Goal: Feedback & Contribution: Contribute content

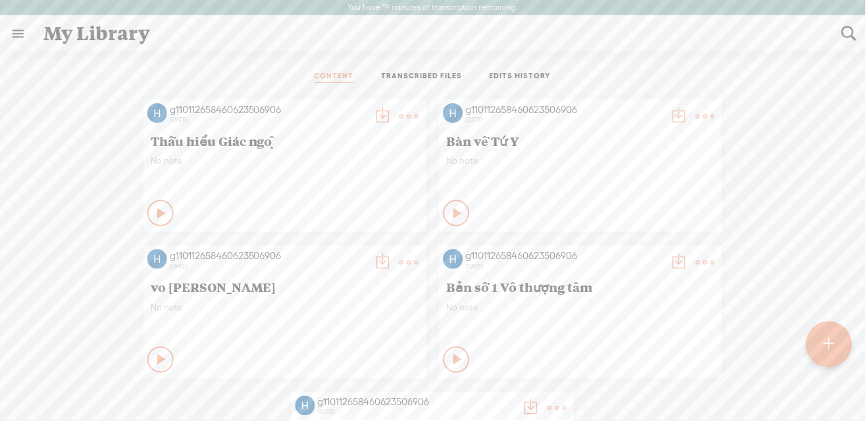
click at [430, 72] on link "TRANSCRIBED FILES" at bounding box center [422, 77] width 81 height 12
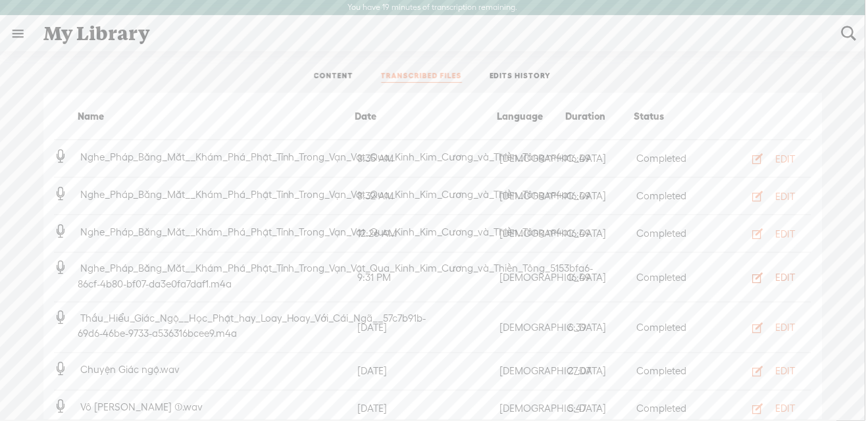
click at [783, 278] on div "EDIT" at bounding box center [787, 277] width 20 height 13
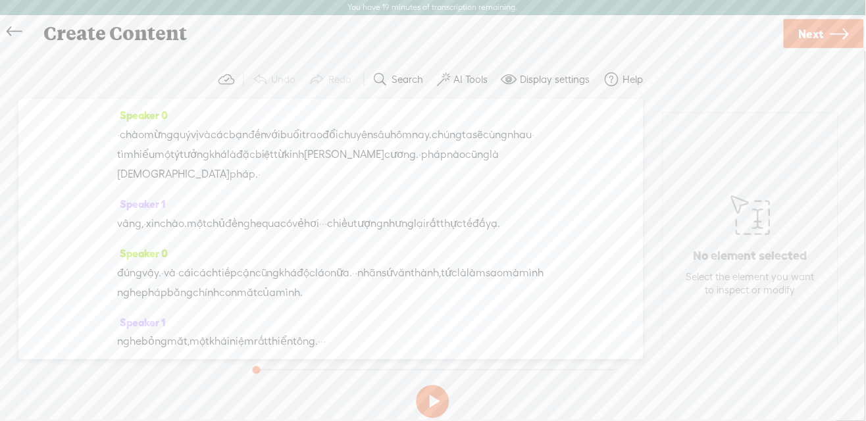
click at [354, 220] on span "chiều" at bounding box center [341, 224] width 26 height 20
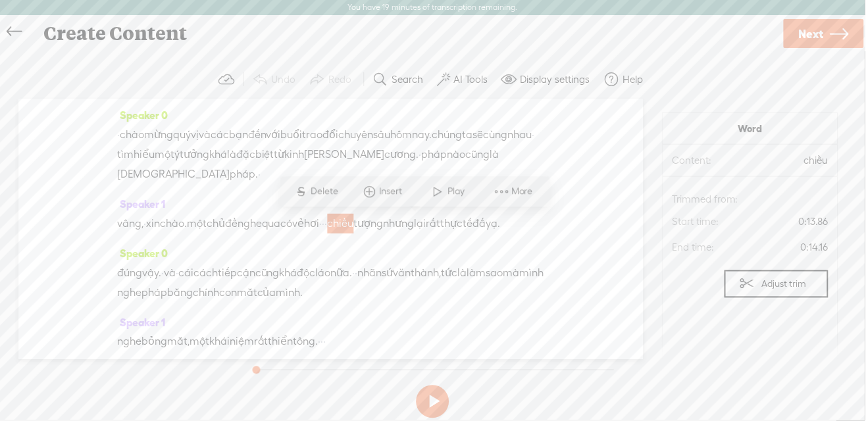
click at [354, 220] on span "chiều" at bounding box center [341, 224] width 26 height 20
click at [521, 192] on span "More" at bounding box center [524, 191] width 25 height 13
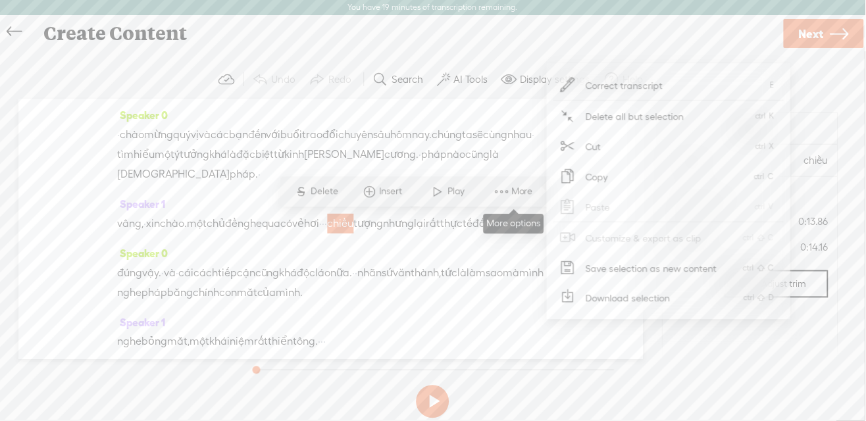
click at [521, 192] on span "More" at bounding box center [524, 191] width 25 height 13
click at [604, 84] on span "Correct transcript" at bounding box center [624, 85] width 129 height 30
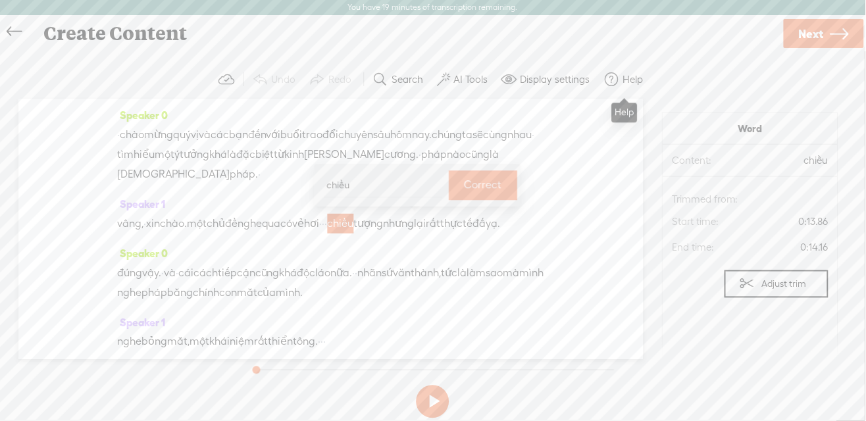
click at [605, 84] on span at bounding box center [613, 80] width 16 height 16
click at [330, 184] on input "chiều" at bounding box center [383, 185] width 118 height 24
click at [303, 188] on div "Speaker 0 · chào [PERSON_NAME] vị và các bạn đến với [PERSON_NAME] đổi chuyên […" at bounding box center [330, 229] width 625 height 261
click at [353, 185] on input "chiều" at bounding box center [383, 185] width 118 height 24
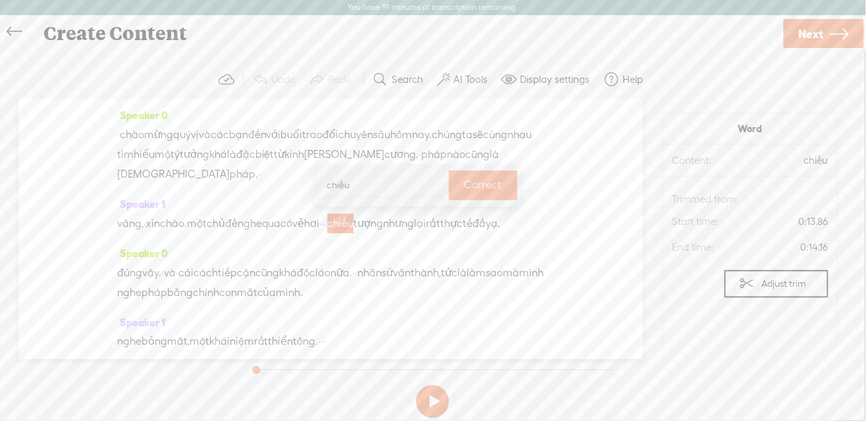
click at [353, 185] on input "chiều" at bounding box center [383, 185] width 118 height 24
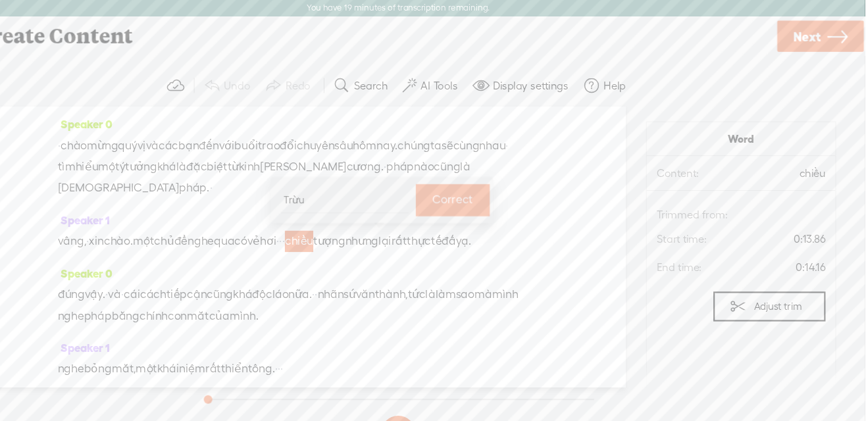
click at [331, 183] on input "Trừu" at bounding box center [383, 185] width 118 height 24
type input "trừu"
click at [478, 184] on label "Correct" at bounding box center [484, 185] width 38 height 27
click at [478, 184] on div "Speaker 0 · chào [PERSON_NAME] vị và các bạn đến với [PERSON_NAME] đổi chuyên […" at bounding box center [331, 149] width 428 height 89
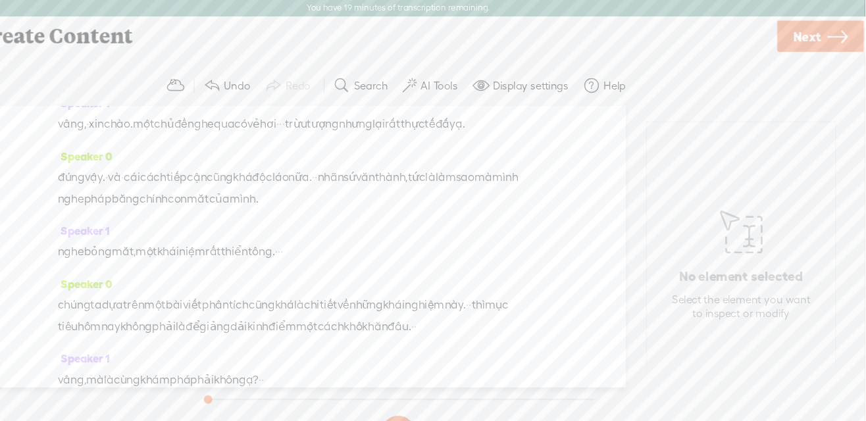
scroll to position [109, 0]
click at [331, 174] on span "láo" at bounding box center [323, 164] width 15 height 20
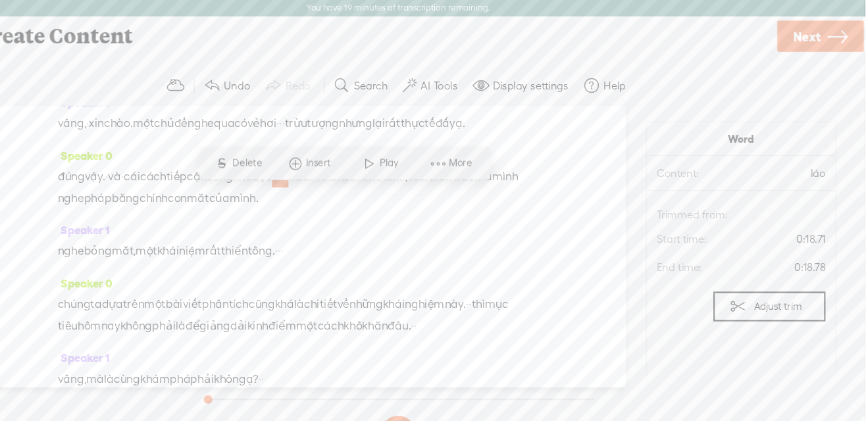
click at [331, 174] on span "láo" at bounding box center [323, 164] width 15 height 20
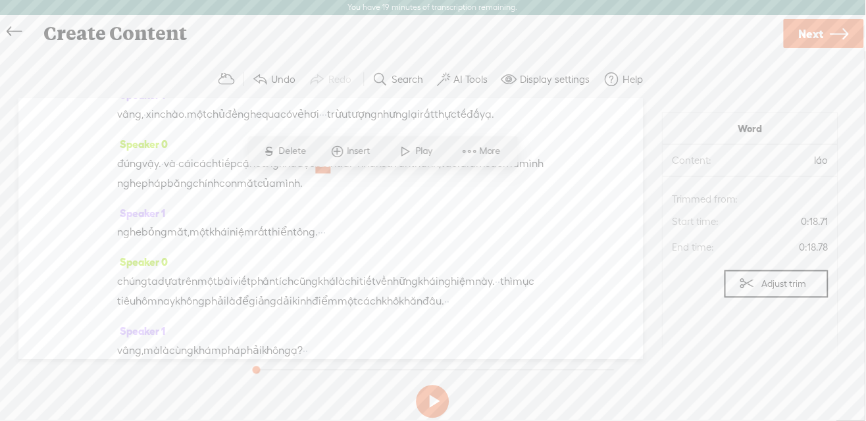
click at [490, 151] on span "More" at bounding box center [492, 151] width 25 height 13
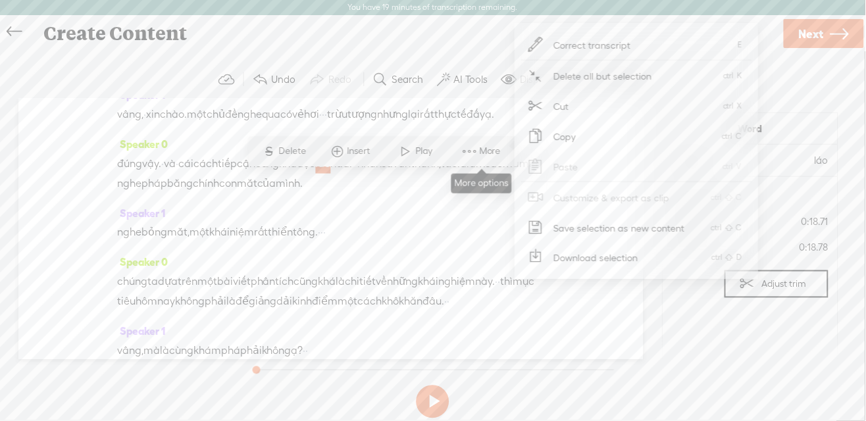
click at [490, 151] on span "More" at bounding box center [492, 151] width 25 height 13
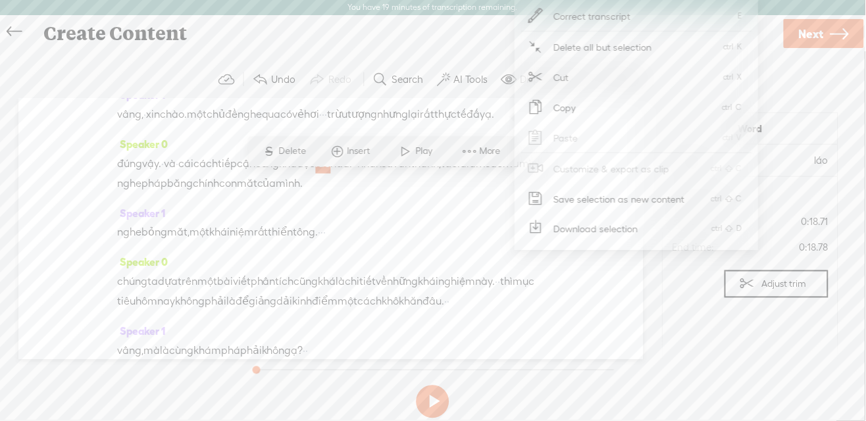
click at [609, 14] on span "Correct transcript" at bounding box center [593, 16] width 129 height 30
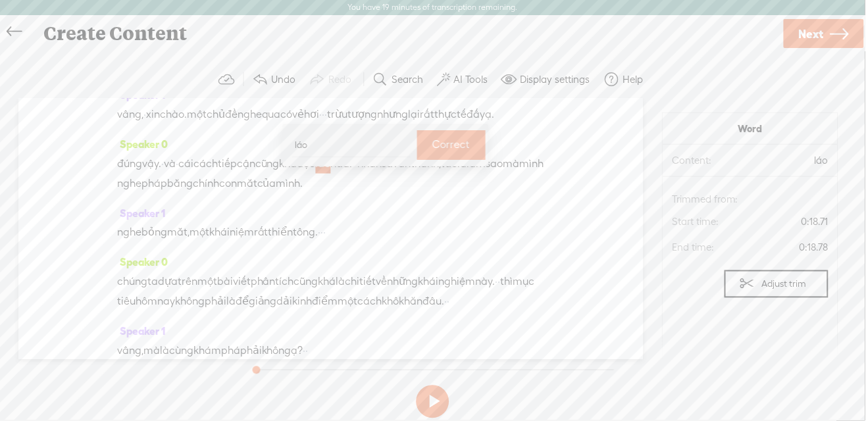
click at [609, 14] on header "You have 19 minutes of transcription remaining. Upgrade to increase your limit" at bounding box center [433, 8] width 866 height 16
click at [297, 142] on input "láo" at bounding box center [351, 145] width 118 height 24
type input "đáo"
click at [439, 145] on label "Correct" at bounding box center [452, 145] width 38 height 27
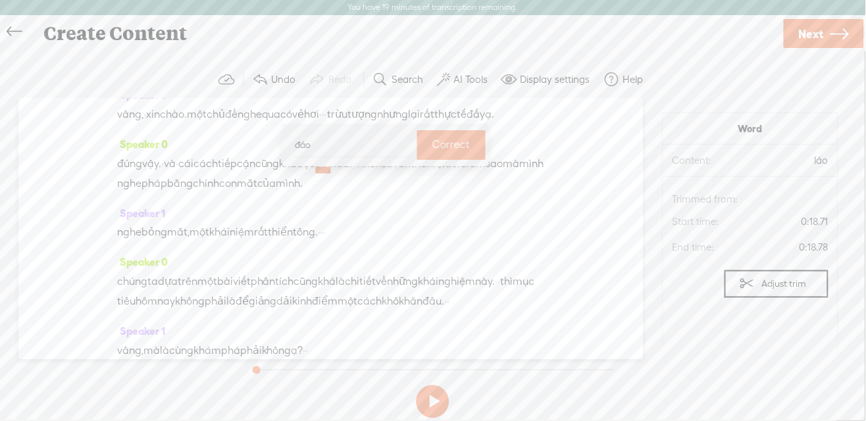
click at [440, 134] on div "Speaker 1 [PERSON_NAME], · [PERSON_NAME]. một chủ đề nghe qua có vẻ hơi · · · […" at bounding box center [331, 109] width 428 height 49
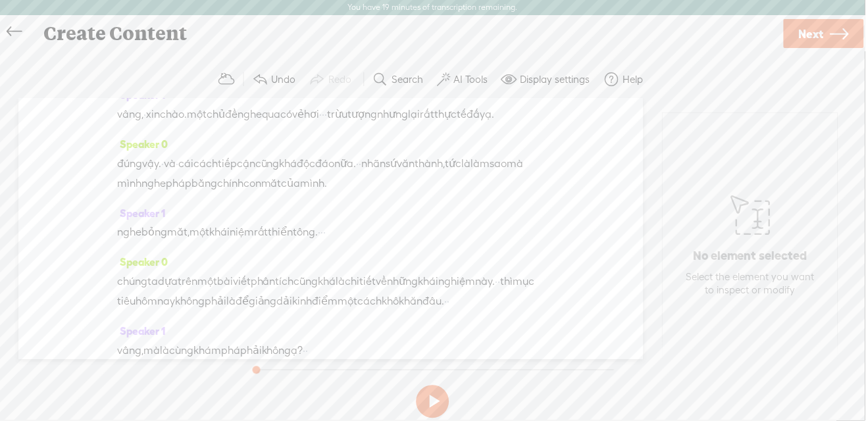
click at [386, 174] on span "nhãn" at bounding box center [374, 164] width 24 height 20
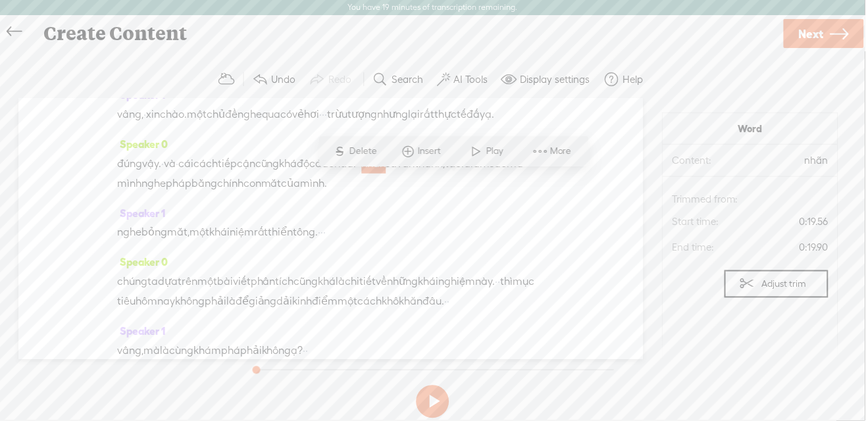
click at [386, 174] on span "nhãn" at bounding box center [374, 164] width 24 height 20
click at [563, 138] on div "S Delete Insert Play More" at bounding box center [454, 151] width 270 height 30
click at [557, 153] on span "More" at bounding box center [562, 151] width 25 height 13
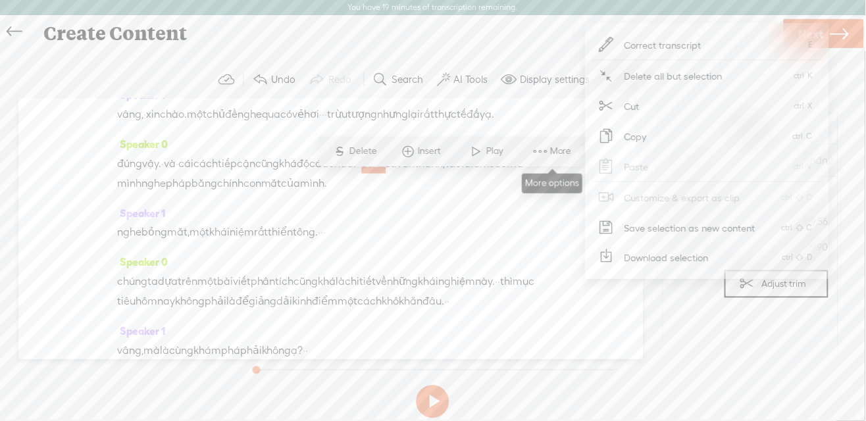
click at [557, 153] on span "More" at bounding box center [562, 151] width 25 height 13
click at [635, 47] on span "Correct transcript" at bounding box center [663, 45] width 129 height 30
click at [635, 47] on div "Create Content" at bounding box center [408, 33] width 748 height 34
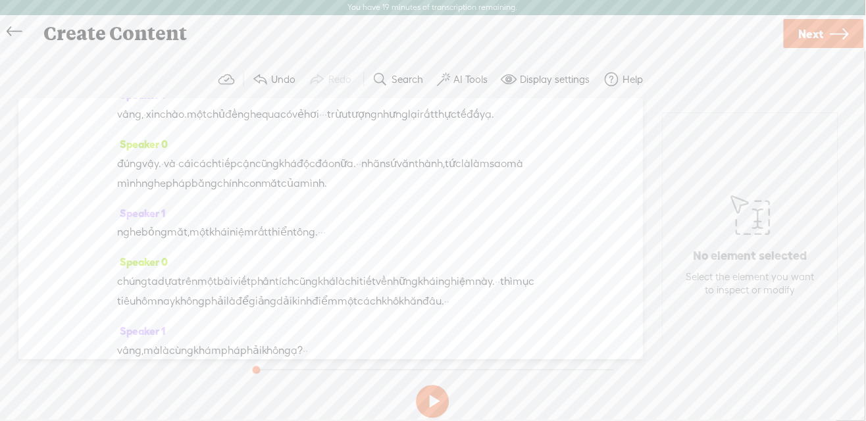
click at [398, 174] on span "sứ" at bounding box center [391, 164] width 11 height 20
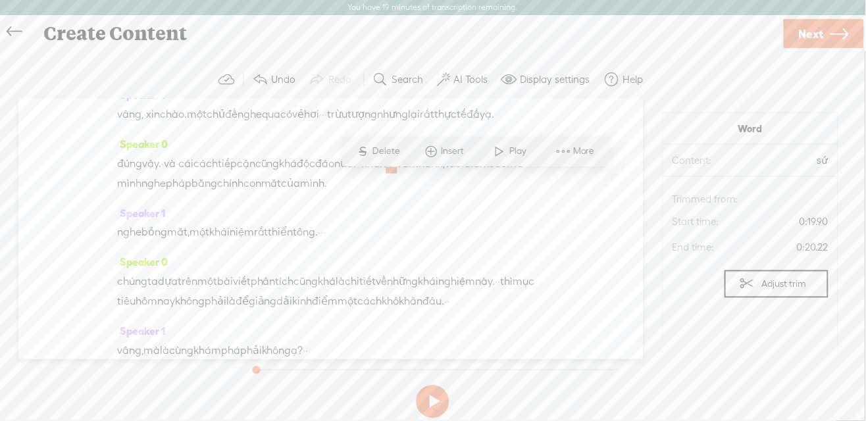
click at [398, 174] on span "sứ" at bounding box center [391, 164] width 11 height 20
click at [571, 151] on span at bounding box center [564, 152] width 20 height 24
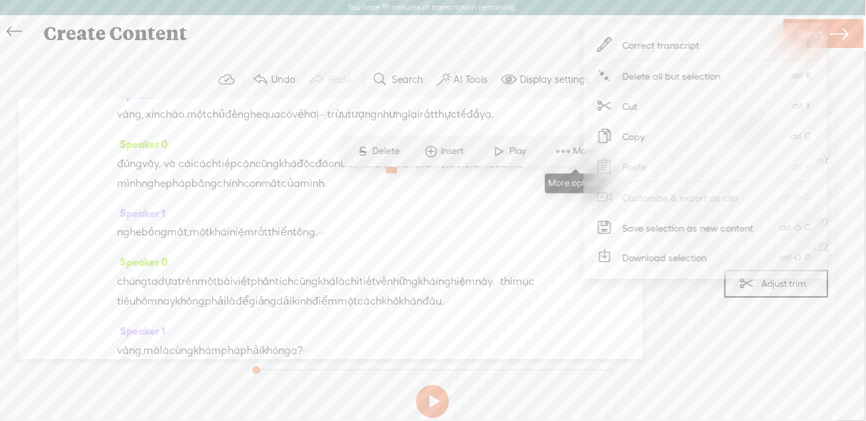
click at [571, 151] on span at bounding box center [564, 152] width 20 height 24
click at [661, 45] on span "Correct transcript" at bounding box center [662, 45] width 129 height 30
click at [661, 45] on div "Create Content" at bounding box center [408, 33] width 748 height 34
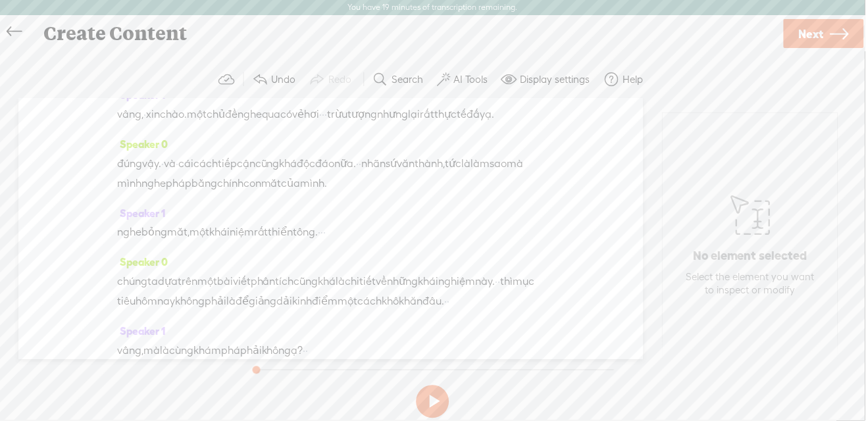
click at [398, 174] on span "sứ" at bounding box center [391, 164] width 11 height 20
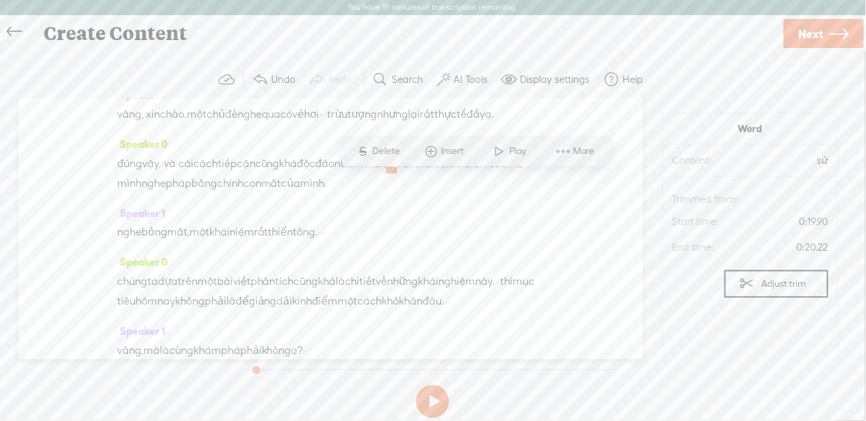
click at [398, 174] on span "sứ" at bounding box center [391, 164] width 11 height 20
click at [570, 148] on span at bounding box center [564, 152] width 20 height 24
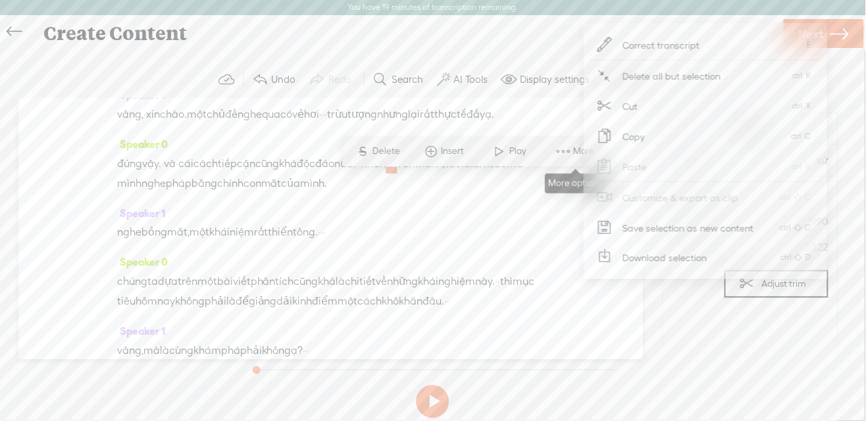
click at [571, 148] on span at bounding box center [564, 152] width 20 height 24
click at [607, 43] on icon at bounding box center [606, 45] width 16 height 16
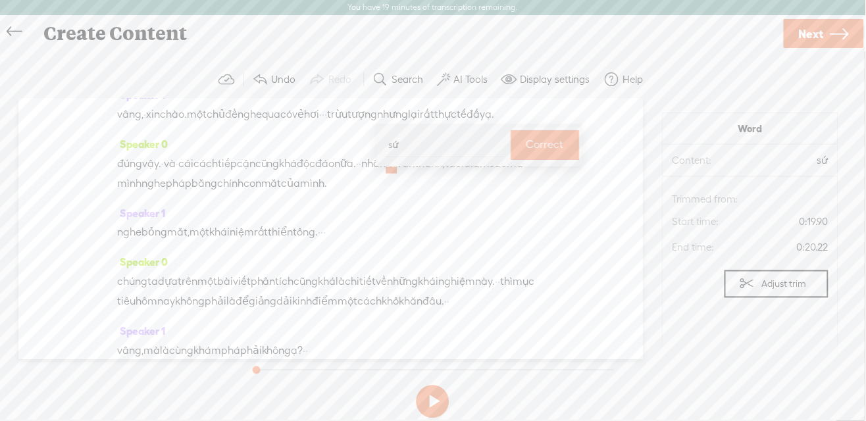
click at [607, 43] on div "Create Content" at bounding box center [408, 33] width 748 height 34
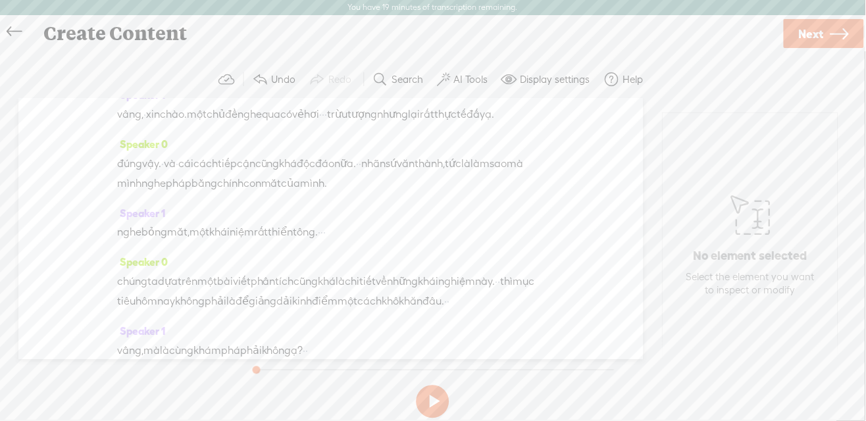
click at [398, 174] on span "sứ" at bounding box center [391, 164] width 11 height 20
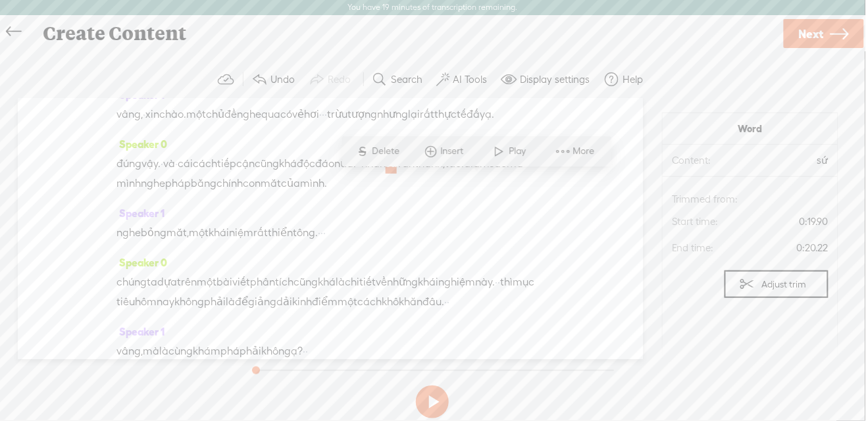
click at [398, 174] on span "sứ" at bounding box center [391, 164] width 11 height 20
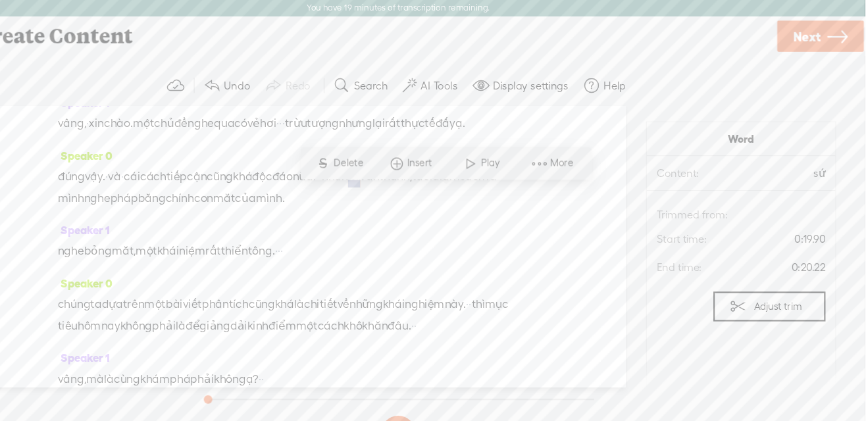
click at [415, 172] on span "văn" at bounding box center [407, 164] width 18 height 20
click at [398, 174] on span "sứ" at bounding box center [391, 164] width 11 height 20
click at [586, 152] on span "More" at bounding box center [585, 151] width 25 height 13
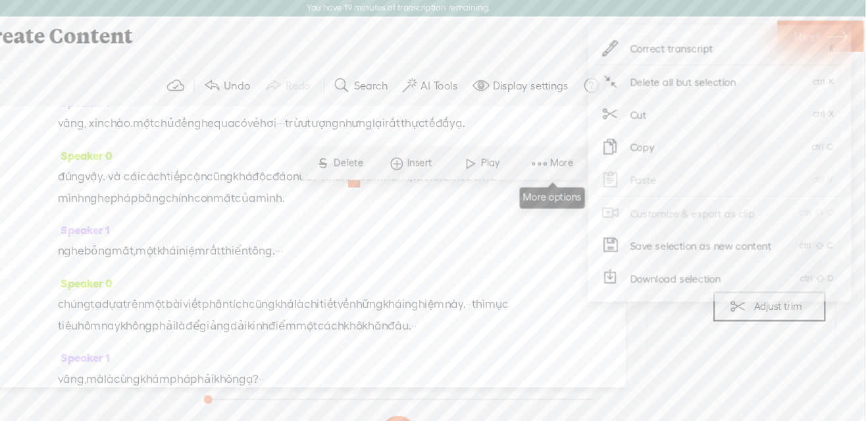
click at [586, 152] on span "More" at bounding box center [585, 151] width 25 height 13
click at [669, 44] on span "Correct transcript" at bounding box center [686, 45] width 129 height 30
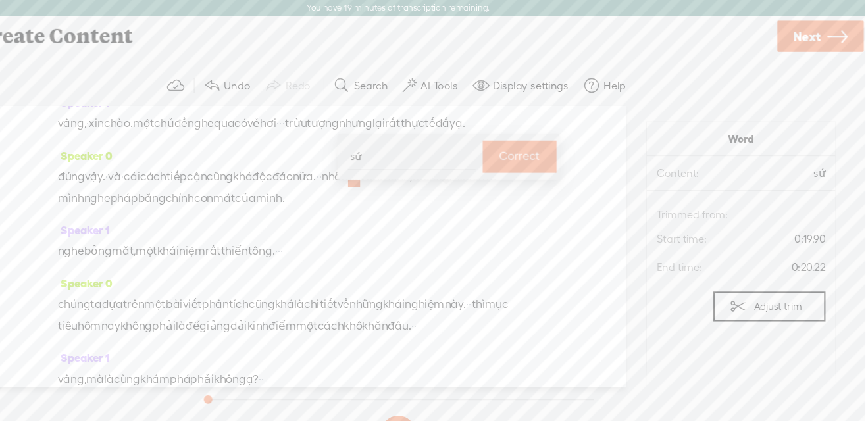
type input "X"
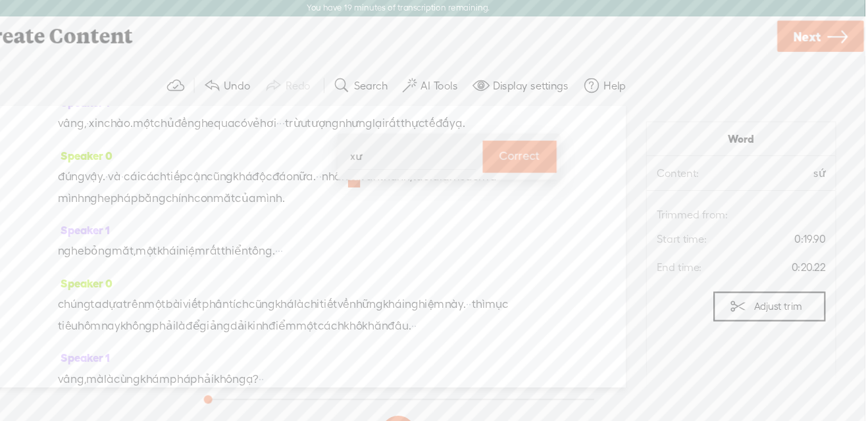
type input "xứ"
click at [0, 0] on body "You have 19 minutes of transcription remaining. Upgrade to increase your limit …" at bounding box center [433, 210] width 866 height 421
click at [446, 174] on span "thành," at bounding box center [431, 164] width 30 height 20
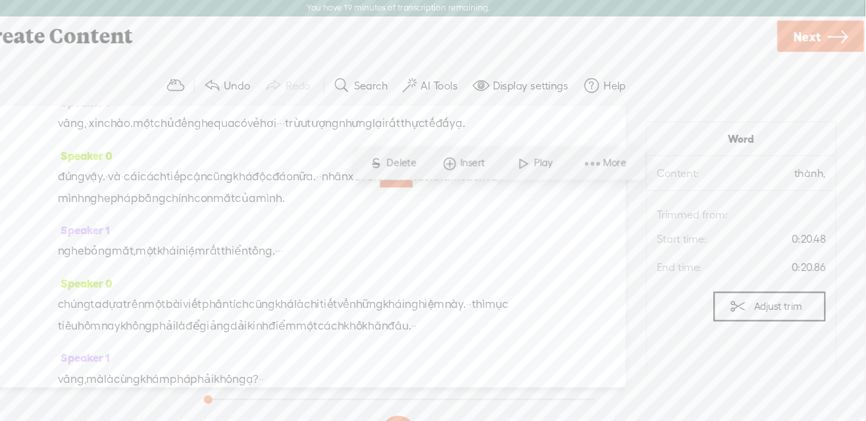
click at [631, 150] on span "More" at bounding box center [635, 151] width 25 height 13
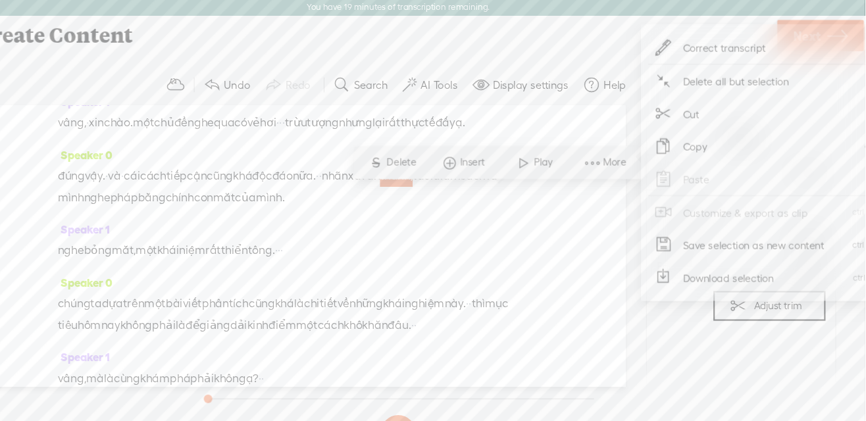
click at [690, 43] on span "Correct transcript" at bounding box center [735, 45] width 129 height 30
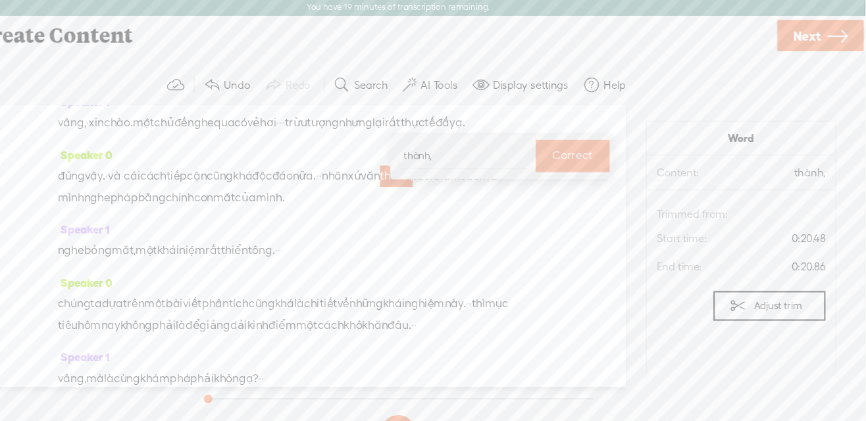
click at [450, 147] on input "thành," at bounding box center [495, 145] width 118 height 24
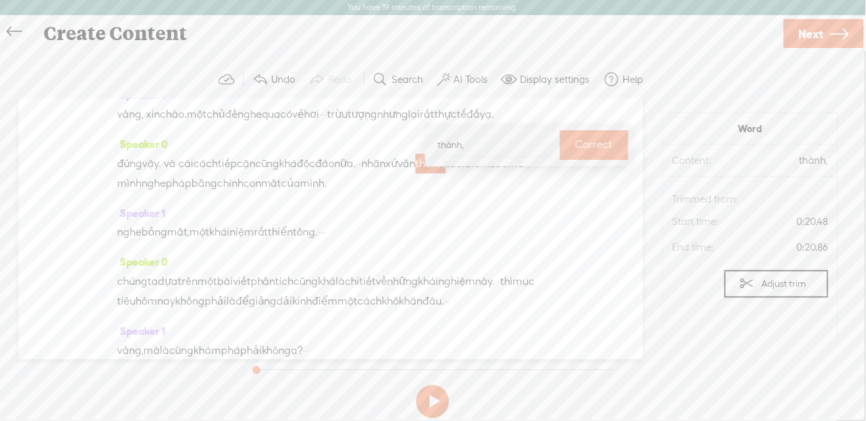
type input "T"
type input "thanh,"
click at [596, 140] on label "Correct" at bounding box center [595, 145] width 38 height 27
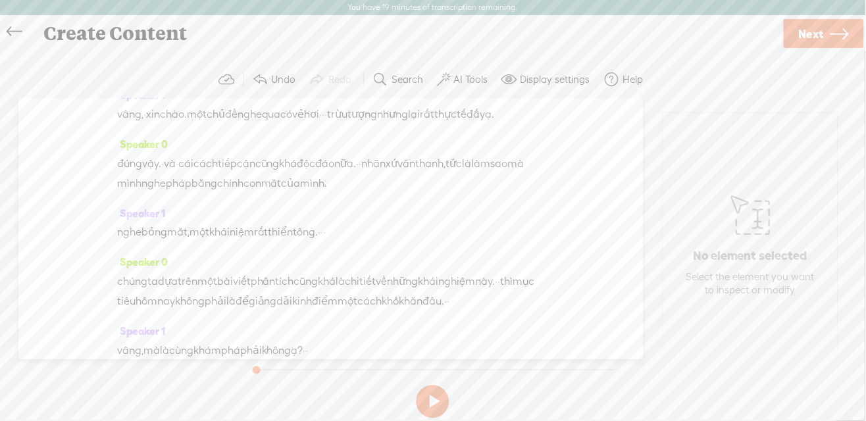
click at [550, 80] on label "Display settings" at bounding box center [556, 79] width 70 height 13
click at [706, 61] on section "Undo Redo Search Remove Background Noise AI Tools Configure Magic Sound Enhance…" at bounding box center [433, 80] width 840 height 38
click at [631, 78] on label "Help" at bounding box center [634, 79] width 20 height 13
click at [701, 78] on section "Undo Redo Search Remove Background Noise AI Tools Configure Magic Sound Enhance…" at bounding box center [433, 80] width 840 height 38
click at [163, 243] on span "bỏng" at bounding box center [155, 233] width 26 height 20
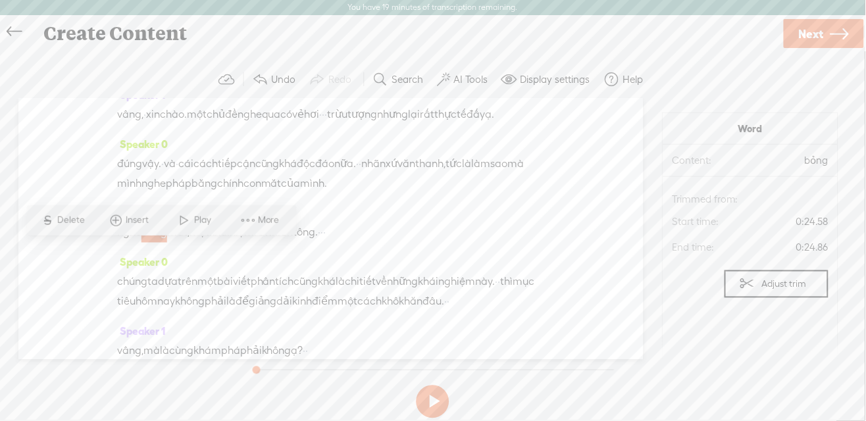
click at [274, 220] on span "More" at bounding box center [270, 220] width 25 height 13
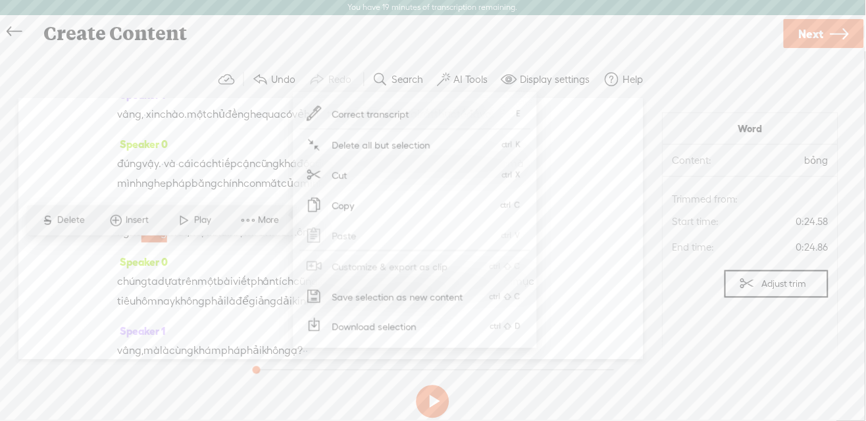
click at [392, 115] on span "Correct transcript" at bounding box center [371, 114] width 129 height 30
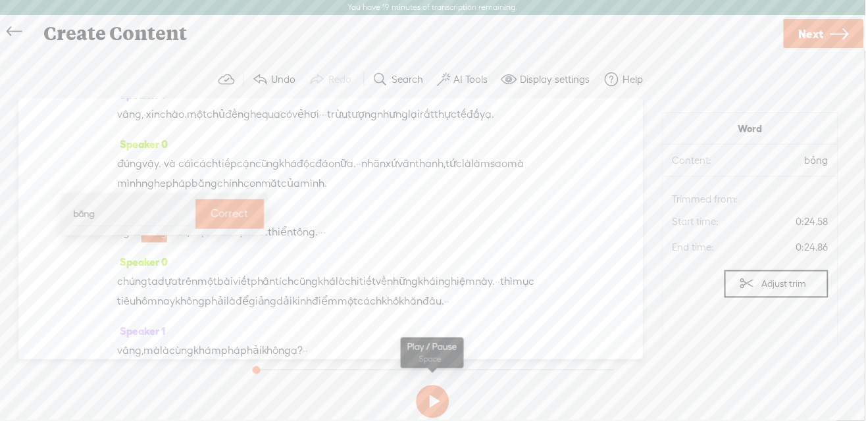
type input "bằng"
click at [0, 0] on body "You have 19 minutes of transcription remaining. Upgrade to increase your limit …" at bounding box center [433, 210] width 866 height 421
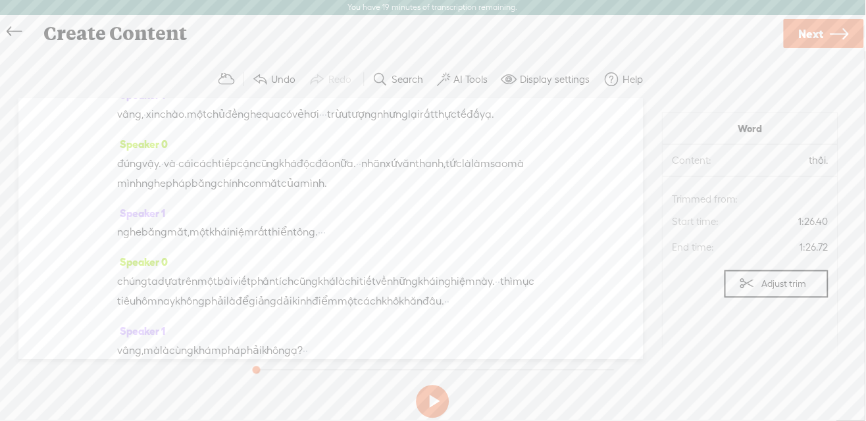
click at [294, 243] on span "thiển" at bounding box center [281, 233] width 25 height 20
click at [430, 225] on span "More" at bounding box center [424, 220] width 25 height 13
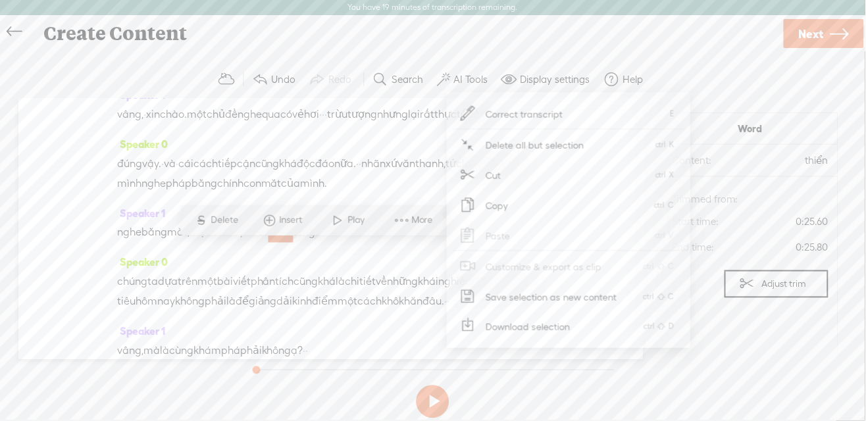
click at [543, 110] on span "Correct transcript" at bounding box center [524, 114] width 129 height 30
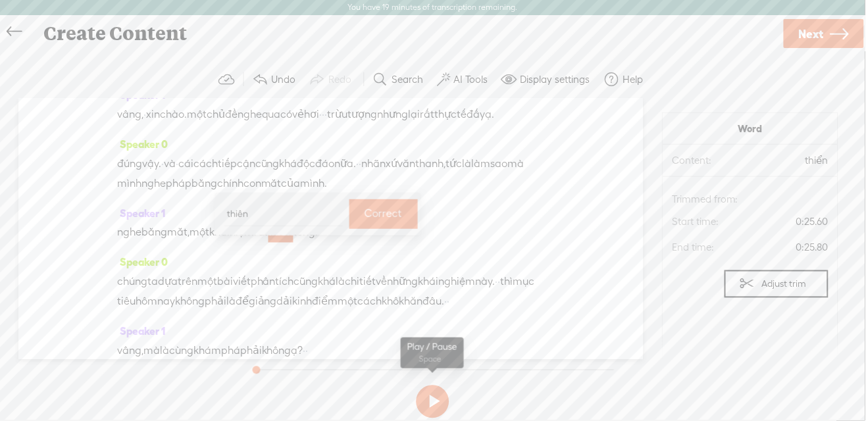
type input "[DEMOGRAPHIC_DATA]"
click at [385, 219] on label "Correct" at bounding box center [384, 214] width 38 height 27
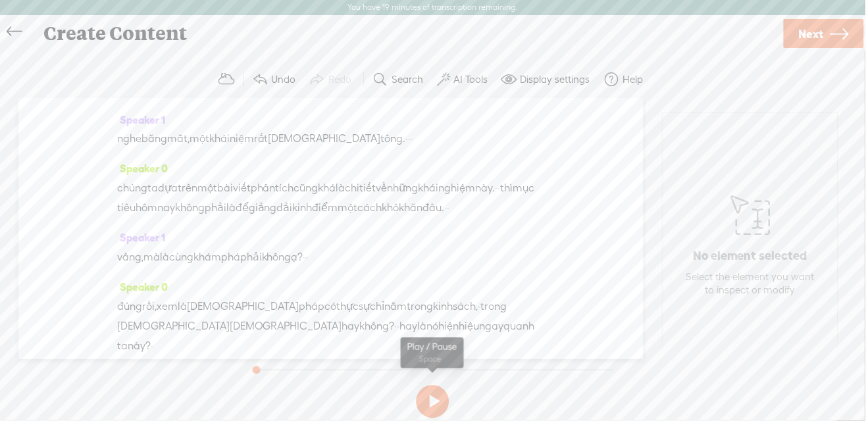
scroll to position [203, 0]
click at [439, 198] on span "nghiệm" at bounding box center [457, 188] width 37 height 20
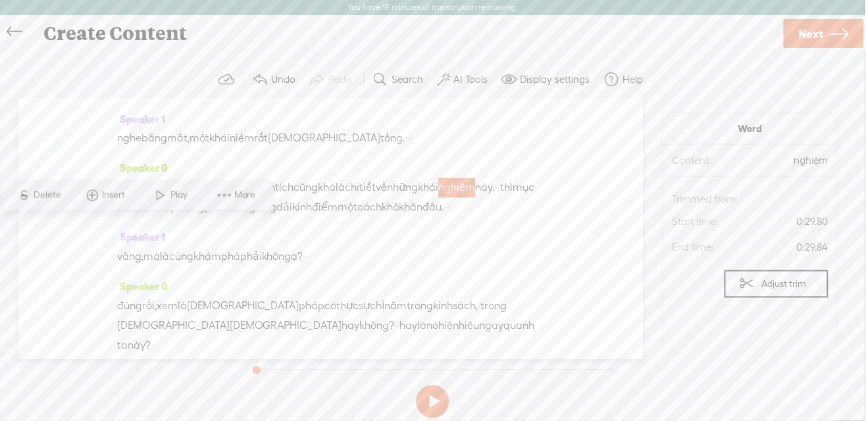
click at [244, 196] on span "More" at bounding box center [246, 195] width 25 height 13
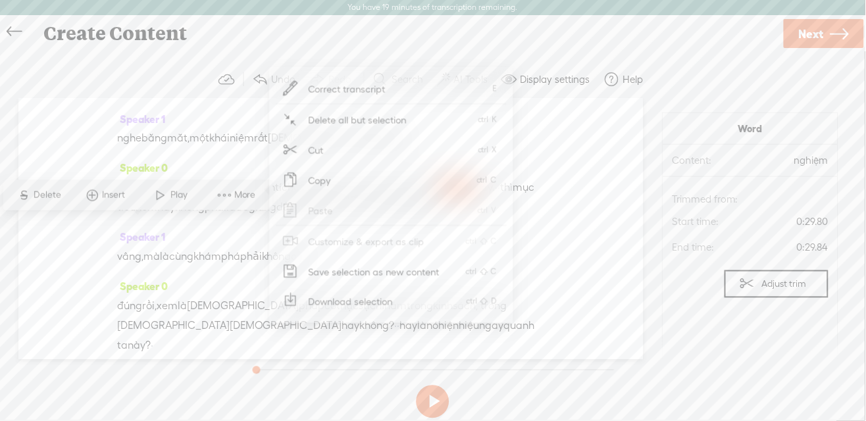
click at [367, 83] on span "Correct transcript" at bounding box center [347, 89] width 129 height 30
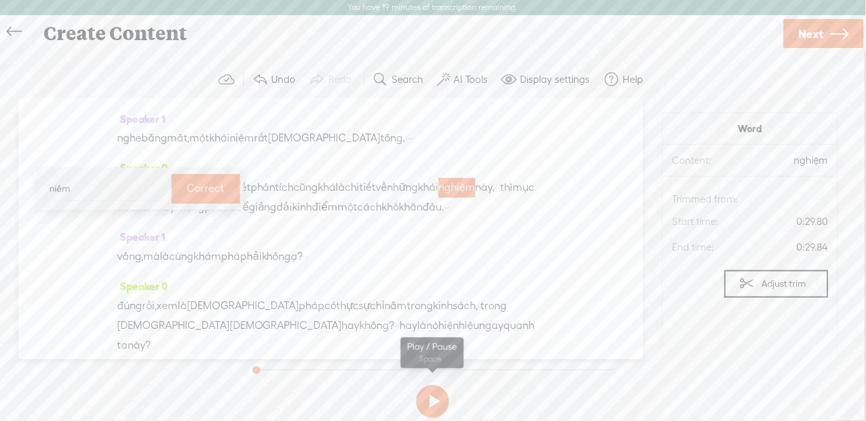
type input "niệm"
click at [212, 192] on label "Correct" at bounding box center [207, 189] width 38 height 27
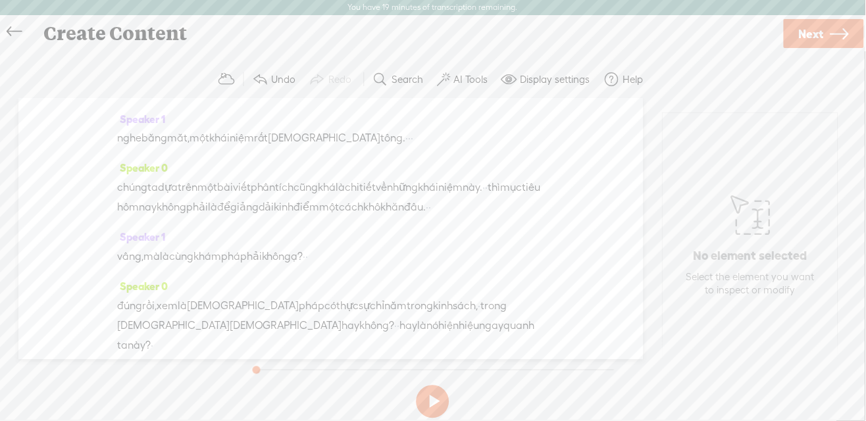
click at [274, 218] on span "dải" at bounding box center [267, 208] width 16 height 20
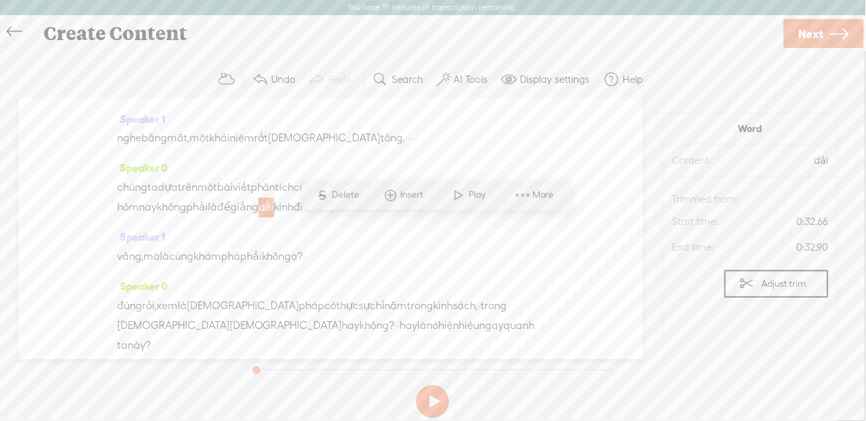
click at [542, 195] on span "More" at bounding box center [545, 195] width 25 height 13
click at [656, 89] on span "Correct transcript" at bounding box center [645, 89] width 129 height 30
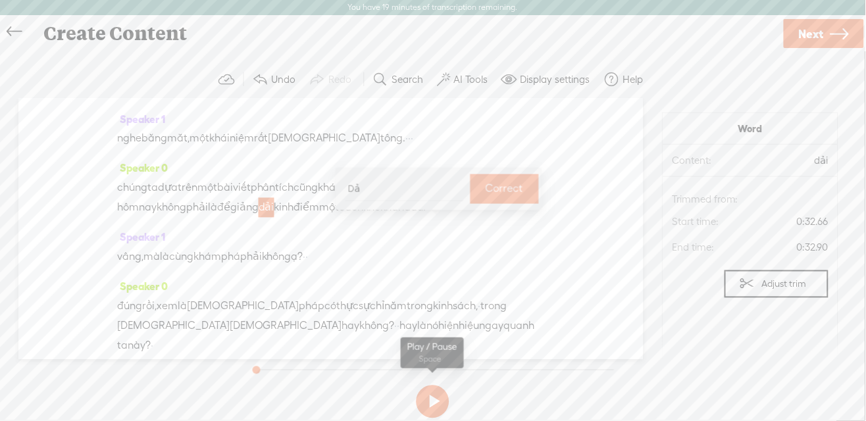
type input "D"
click at [354, 190] on input "dải" at bounding box center [405, 189] width 118 height 24
type input "giải"
click at [503, 195] on label "Correct" at bounding box center [505, 189] width 38 height 27
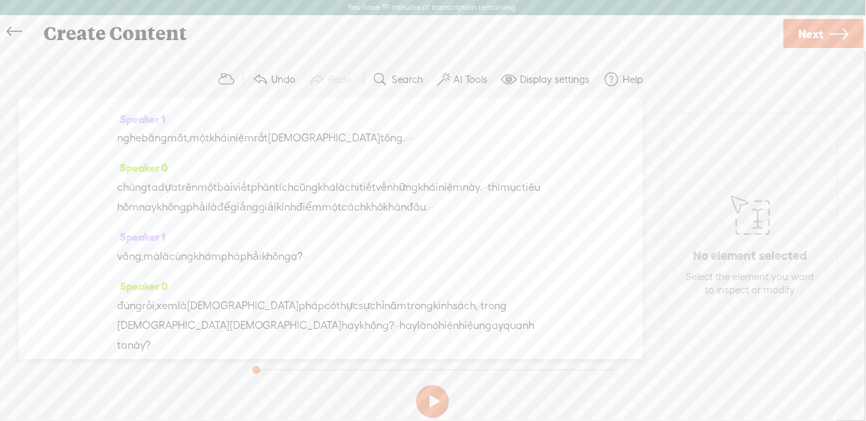
click at [322, 218] on span "điểm" at bounding box center [310, 208] width 26 height 20
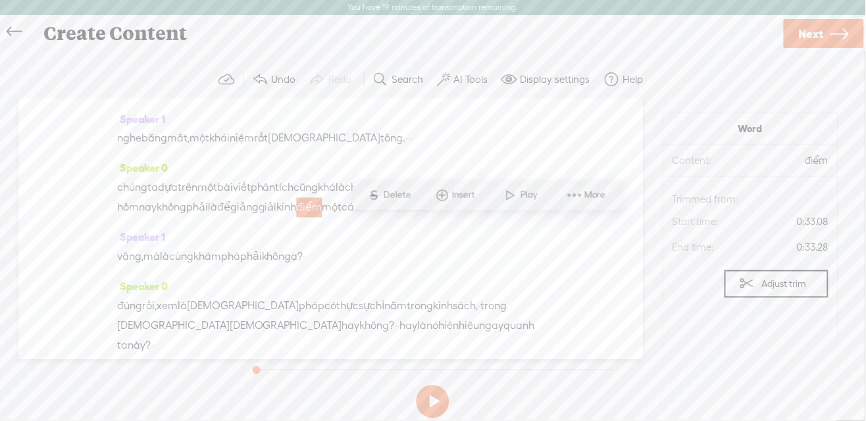
click at [584, 195] on span "More" at bounding box center [596, 195] width 25 height 13
click at [683, 91] on span "Correct transcript" at bounding box center [697, 89] width 129 height 30
click at [446, 192] on input "điểm" at bounding box center [457, 189] width 118 height 24
click at [451, 192] on input "điểm" at bounding box center [457, 189] width 118 height 24
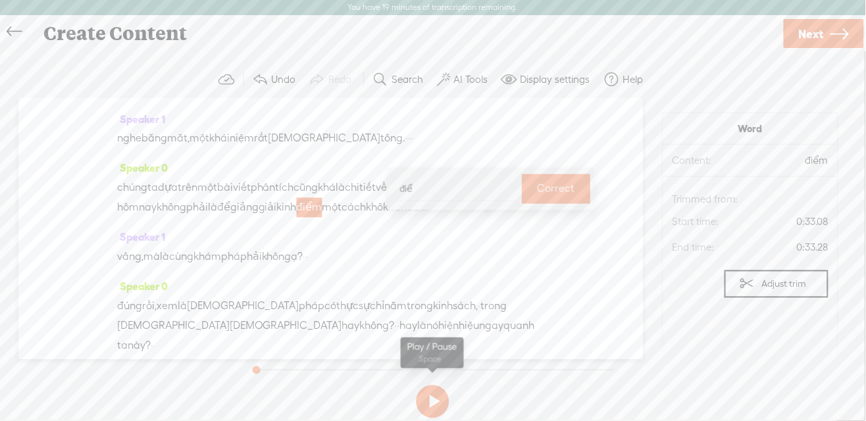
type input "điển"
click at [548, 201] on label "Correct" at bounding box center [557, 189] width 38 height 27
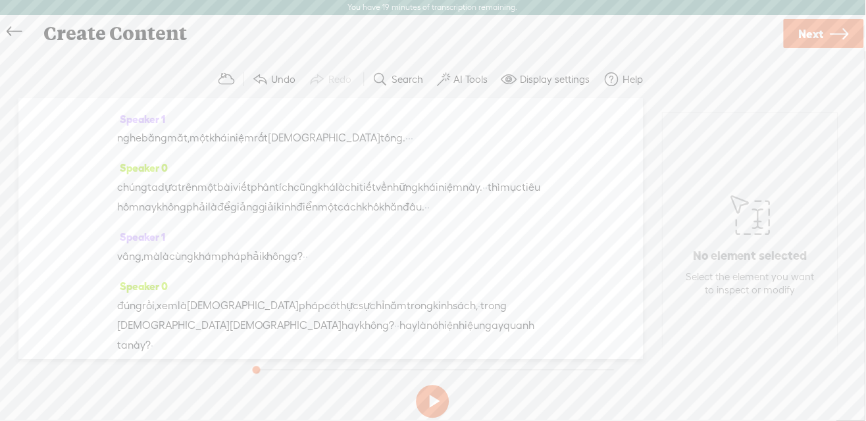
click at [380, 218] on span "khăn" at bounding box center [392, 208] width 24 height 20
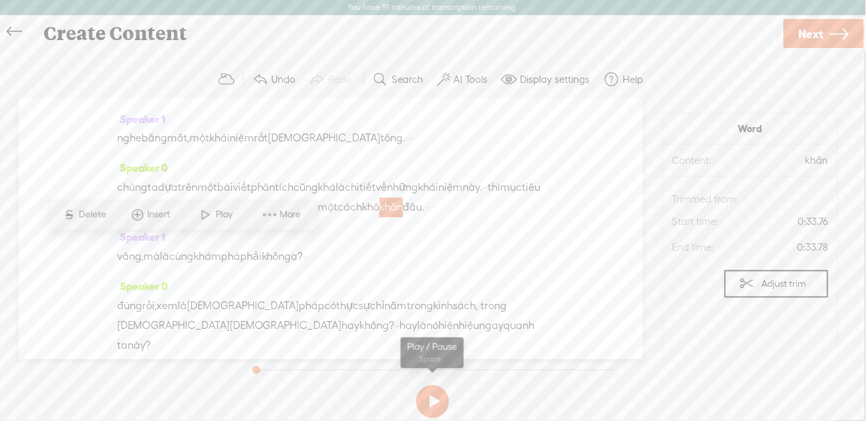
click at [289, 211] on span "More" at bounding box center [292, 215] width 25 height 13
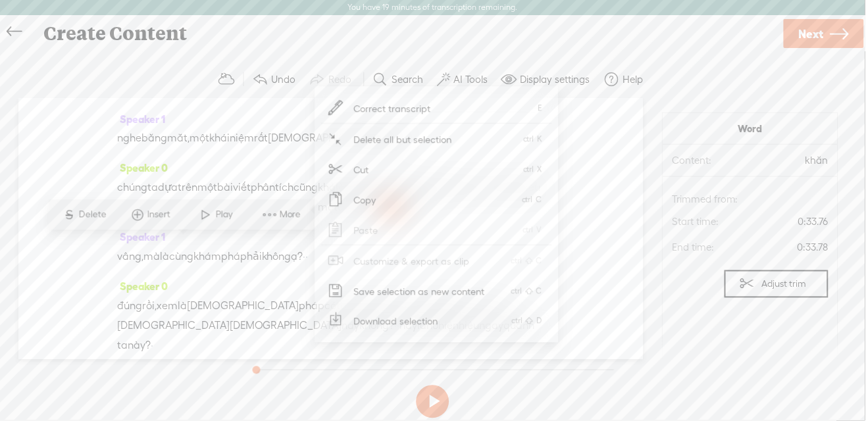
click at [429, 103] on span "Correct transcript" at bounding box center [392, 108] width 129 height 30
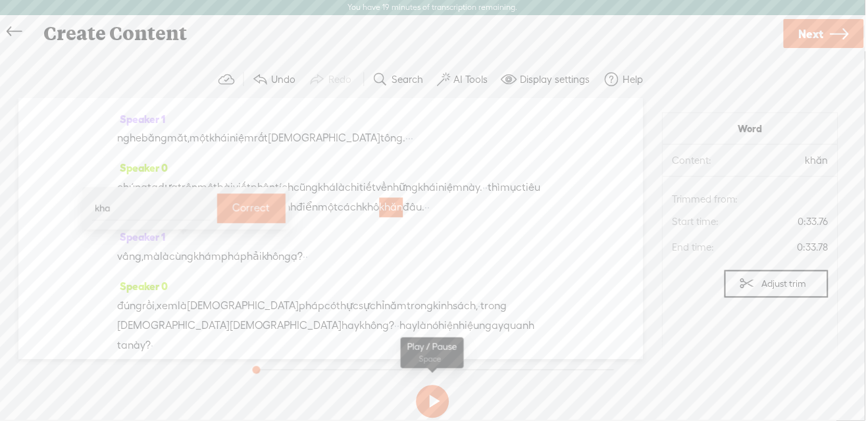
type input "khan"
click at [251, 204] on label "Correct" at bounding box center [252, 208] width 38 height 27
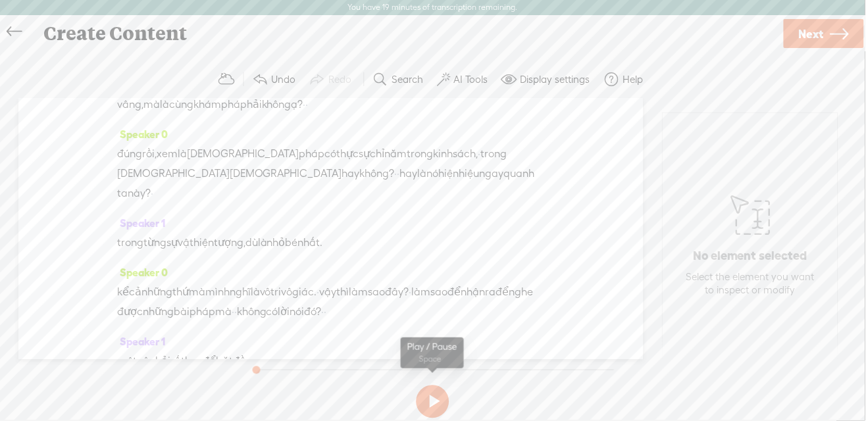
scroll to position [361, 0]
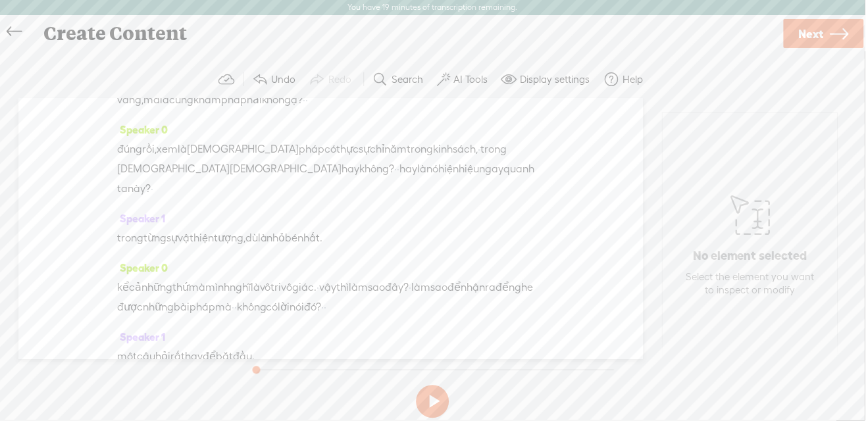
click at [439, 179] on span "hiện" at bounding box center [449, 169] width 20 height 20
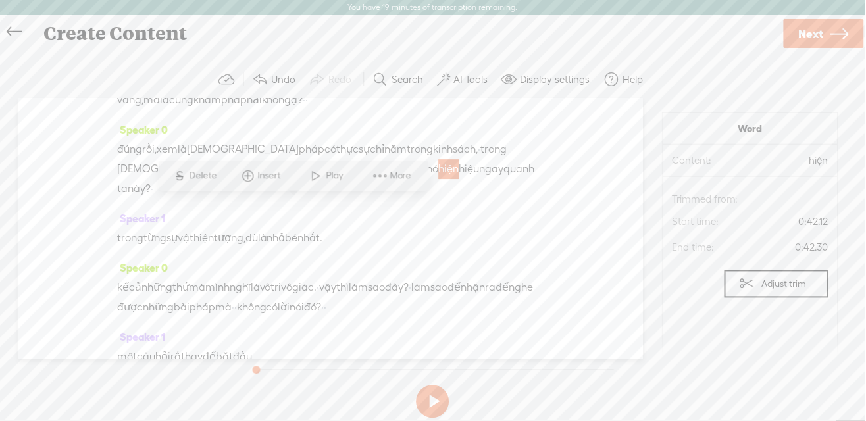
click at [394, 182] on span "More" at bounding box center [402, 175] width 25 height 13
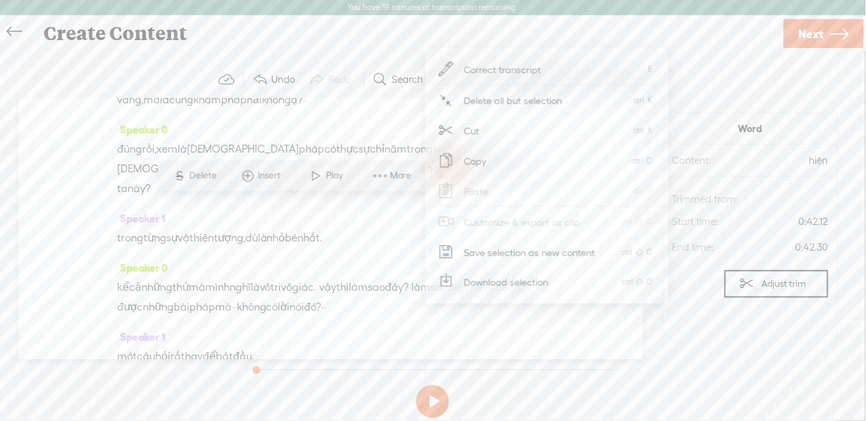
click at [518, 65] on span "Correct transcript" at bounding box center [503, 70] width 129 height 30
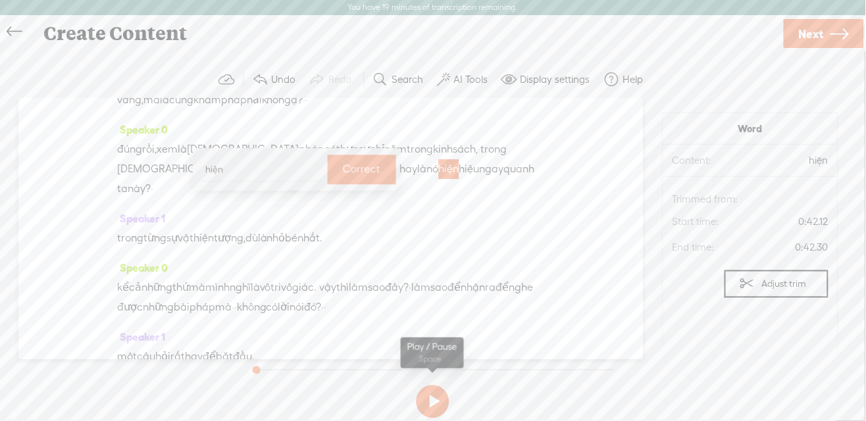
type input "H"
type input "hiển"
click at [361, 173] on label "Correct" at bounding box center [363, 169] width 38 height 27
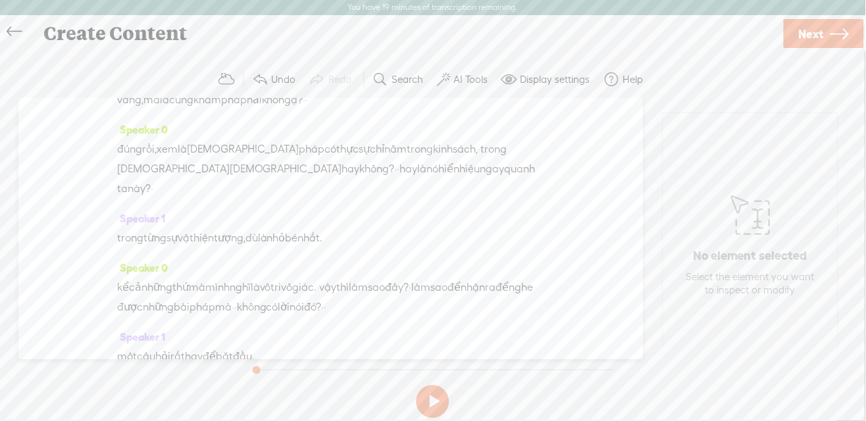
click at [460, 179] on span "hiệu" at bounding box center [470, 169] width 20 height 20
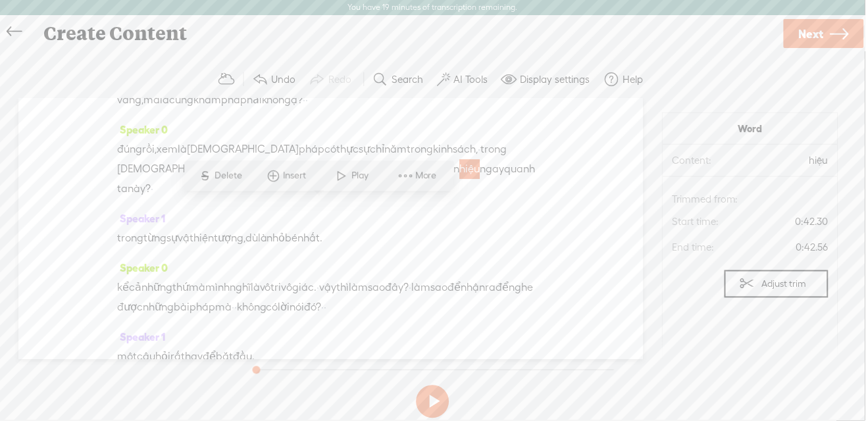
click at [423, 176] on span "More" at bounding box center [427, 175] width 25 height 13
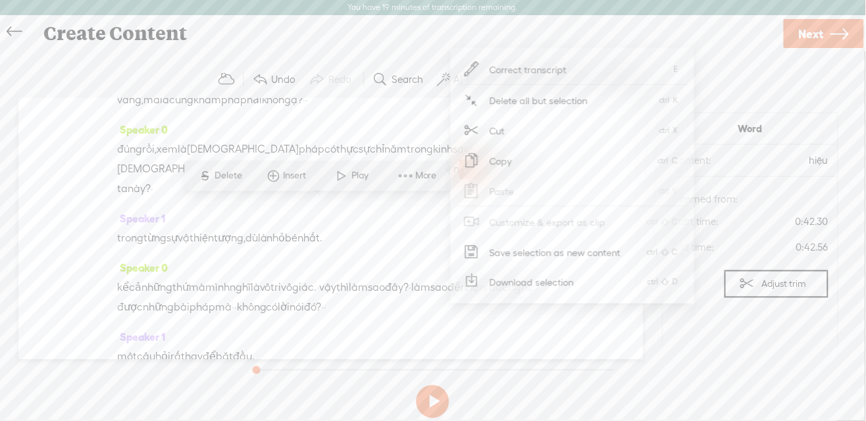
click at [530, 71] on span "Correct transcript" at bounding box center [528, 70] width 129 height 30
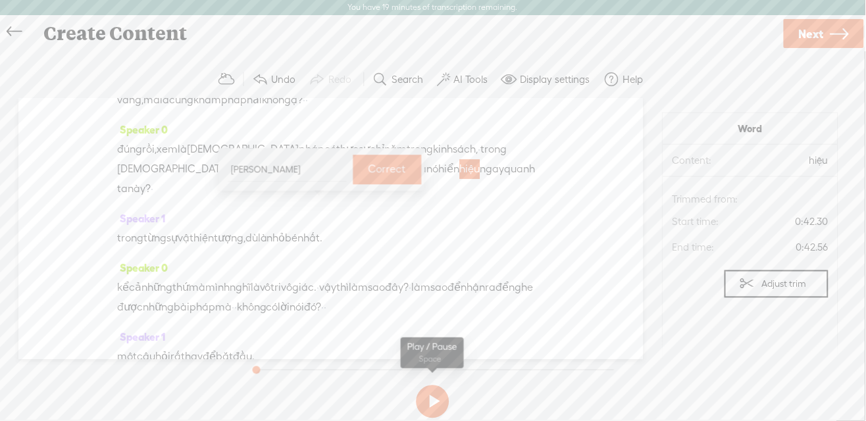
type input "hiện"
click at [388, 168] on label "Correct" at bounding box center [388, 169] width 38 height 27
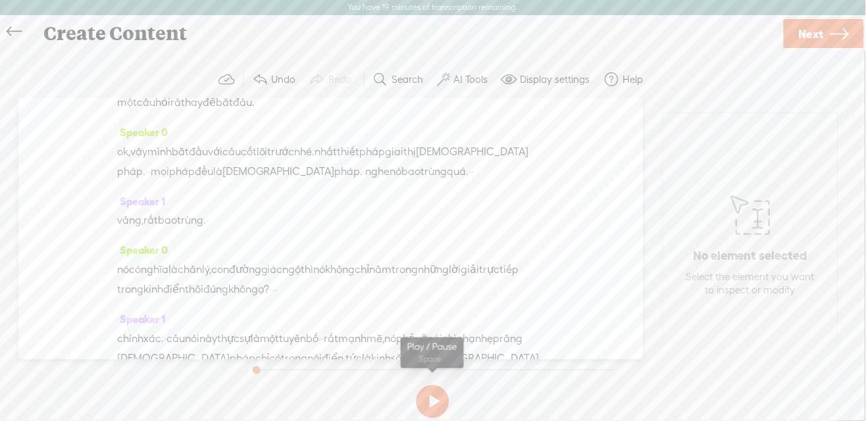
scroll to position [617, 0]
click at [421, 180] on span "trùng" at bounding box center [434, 170] width 26 height 20
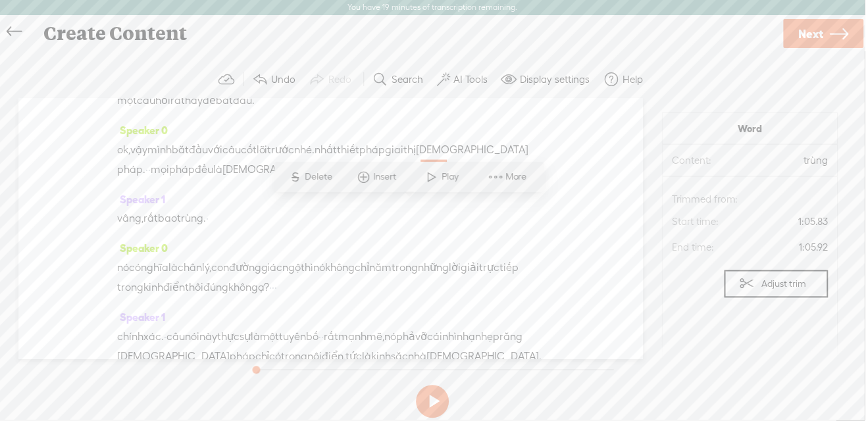
click at [513, 178] on span "More" at bounding box center [518, 176] width 25 height 13
click at [640, 70] on span "Correct transcript" at bounding box center [619, 71] width 129 height 30
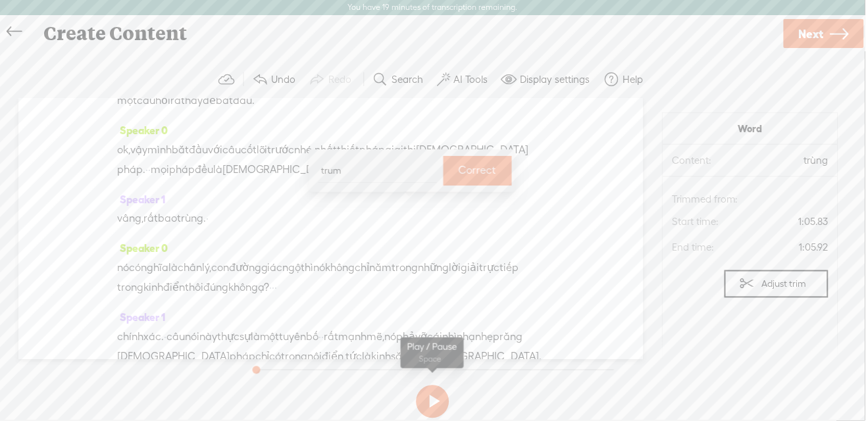
type input "trùm"
click at [471, 168] on label "Correct" at bounding box center [478, 170] width 38 height 27
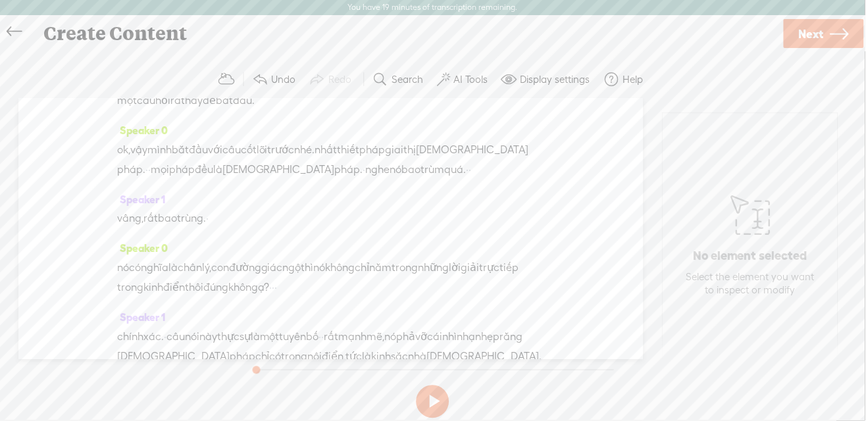
click at [206, 229] on span "trùng." at bounding box center [191, 219] width 29 height 20
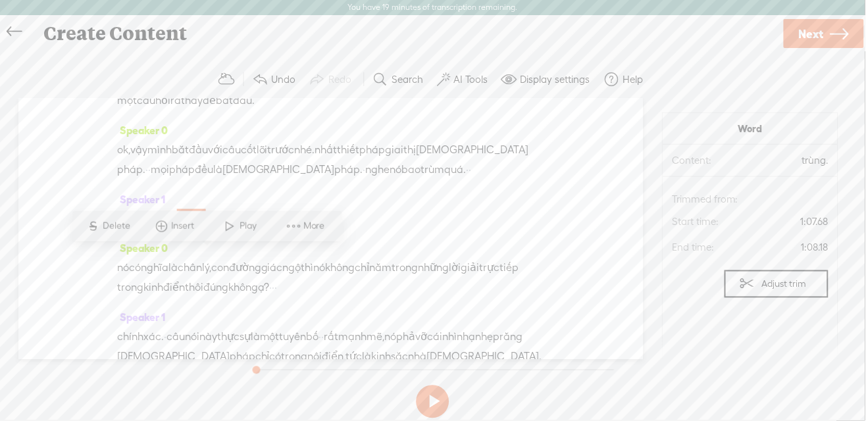
click at [308, 230] on span "More" at bounding box center [315, 226] width 25 height 13
click at [432, 113] on span "Correct transcript" at bounding box center [416, 120] width 129 height 30
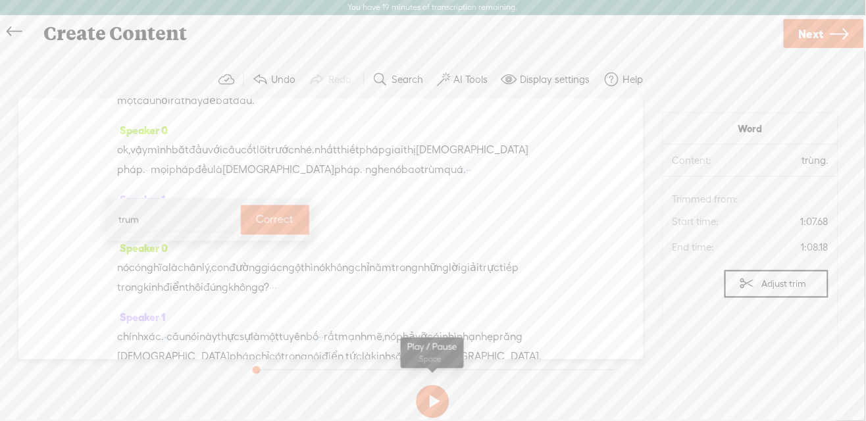
type input "trùm"
click at [0, 0] on body "You have 19 minutes of transcription remaining. Upgrade to increase your limit …" at bounding box center [433, 210] width 866 height 421
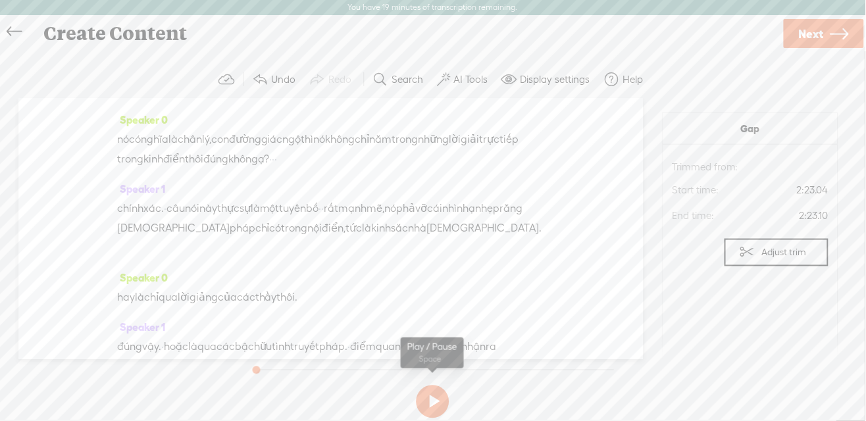
scroll to position [744, 0]
click at [185, 220] on span "câu" at bounding box center [176, 210] width 18 height 20
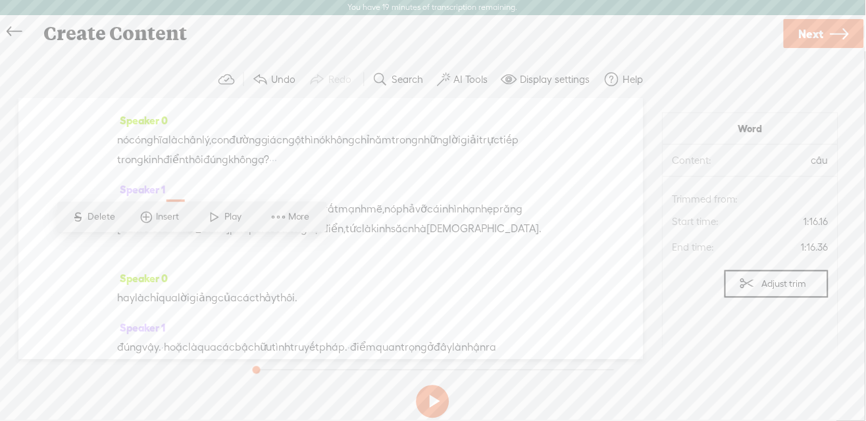
click at [185, 220] on span "câu" at bounding box center [176, 210] width 18 height 20
click at [226, 215] on span "Play" at bounding box center [235, 217] width 20 height 13
click at [226, 215] on div "Speaker 0 · chào [PERSON_NAME] vị và các bạn đến với [PERSON_NAME] đổi chuyên […" at bounding box center [330, 229] width 625 height 261
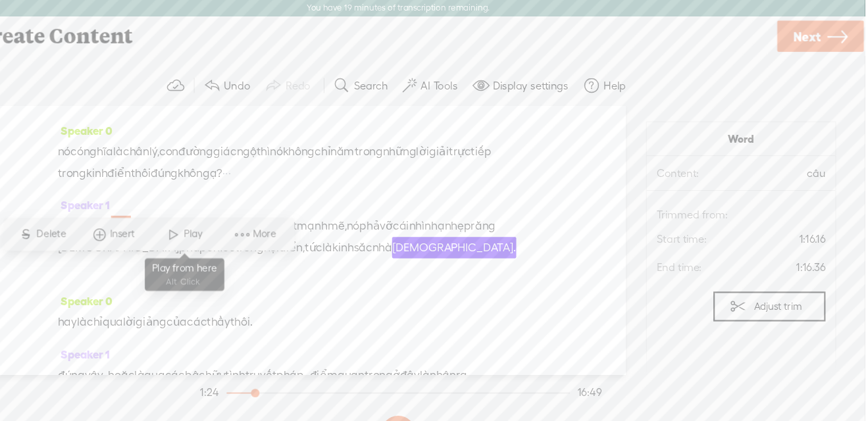
click at [232, 220] on span at bounding box center [225, 217] width 20 height 24
click at [232, 220] on div "Speaker 1 [PERSON_NAME] xác. · câu nói [PERSON_NAME] sự là một tuyên bố · · rất…" at bounding box center [331, 224] width 428 height 89
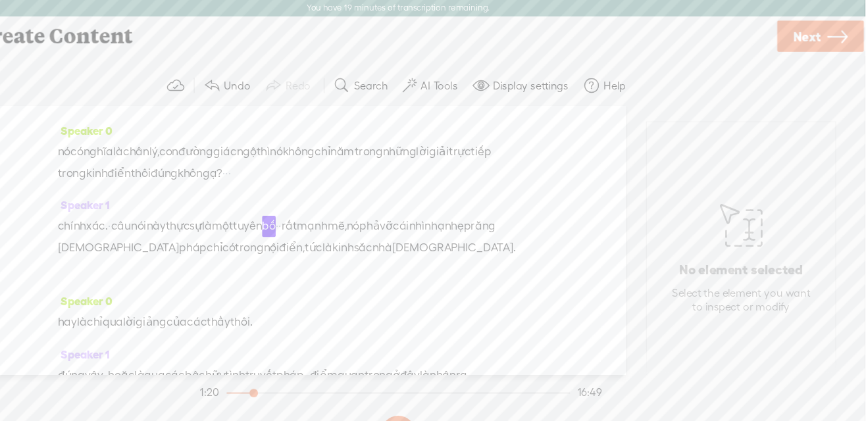
click at [416, 220] on span "phả" at bounding box center [406, 210] width 19 height 20
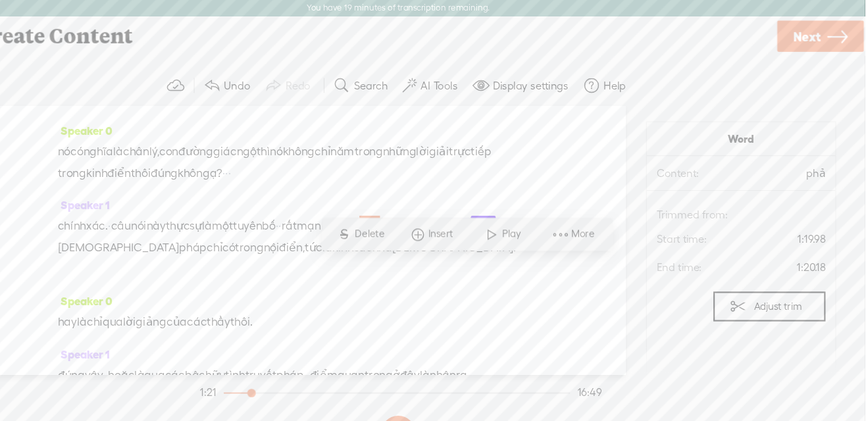
click at [416, 220] on span "phả" at bounding box center [406, 210] width 19 height 20
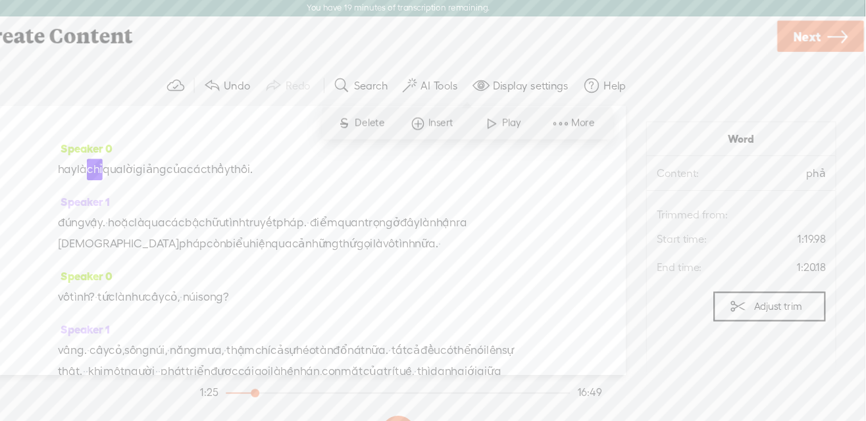
scroll to position [914, 0]
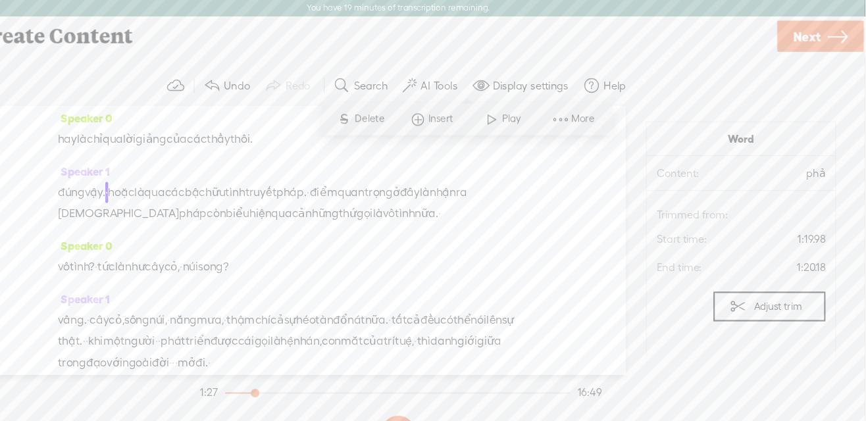
click at [470, 208] on span "nữa." at bounding box center [459, 198] width 22 height 20
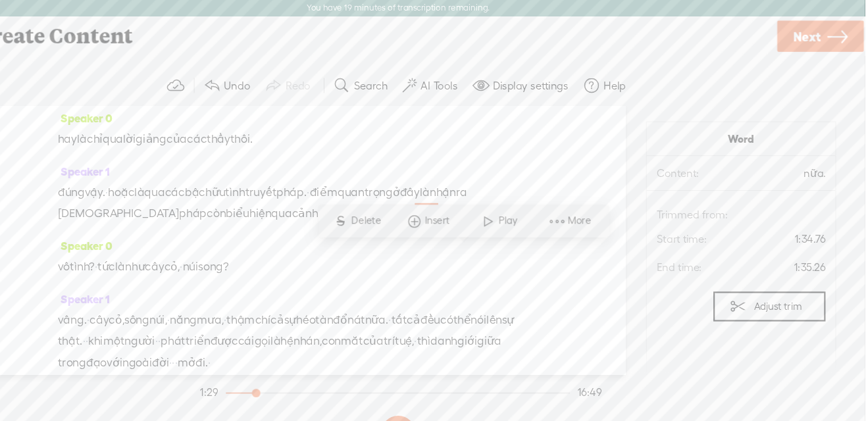
click at [346, 70] on span "điển," at bounding box center [334, 60] width 24 height 20
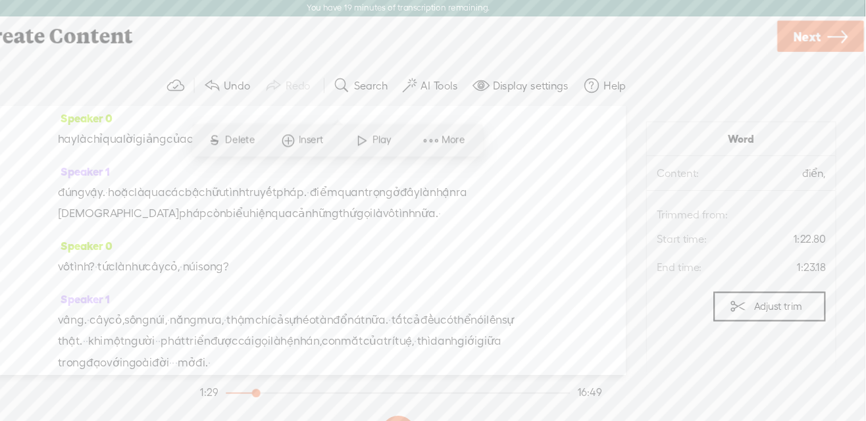
click at [346, 70] on span "điển," at bounding box center [334, 60] width 24 height 20
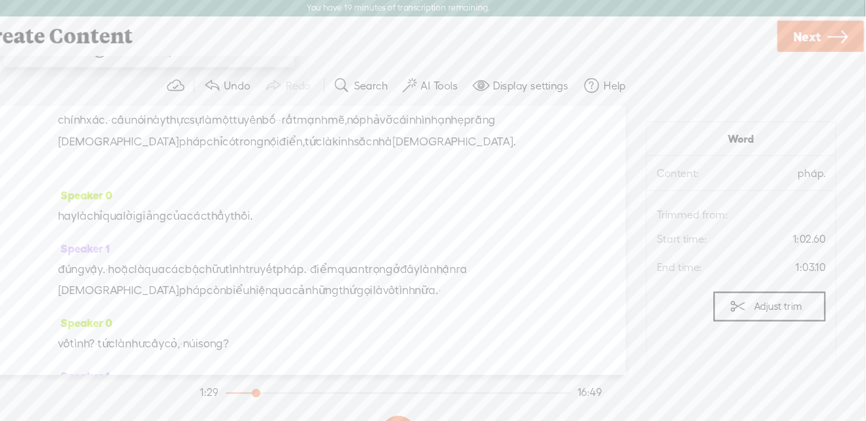
scroll to position [800, 0]
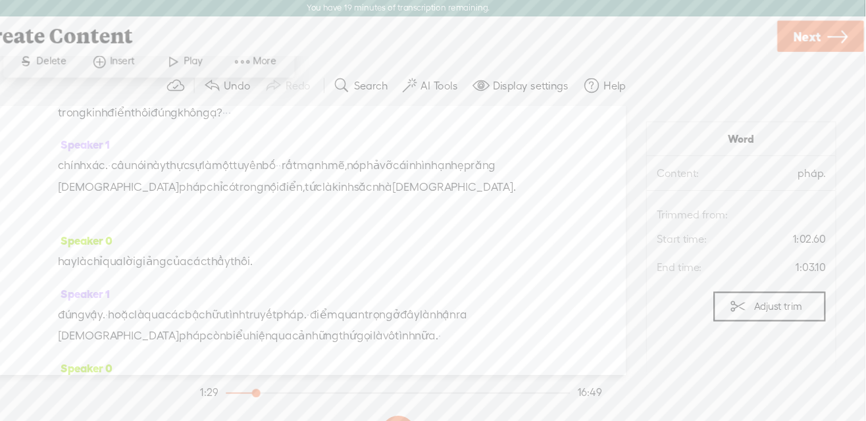
click at [550, 367] on div "Trebble audio editor works best with Google Chrome or Firefox. Please switch yo…" at bounding box center [433, 242] width 840 height 363
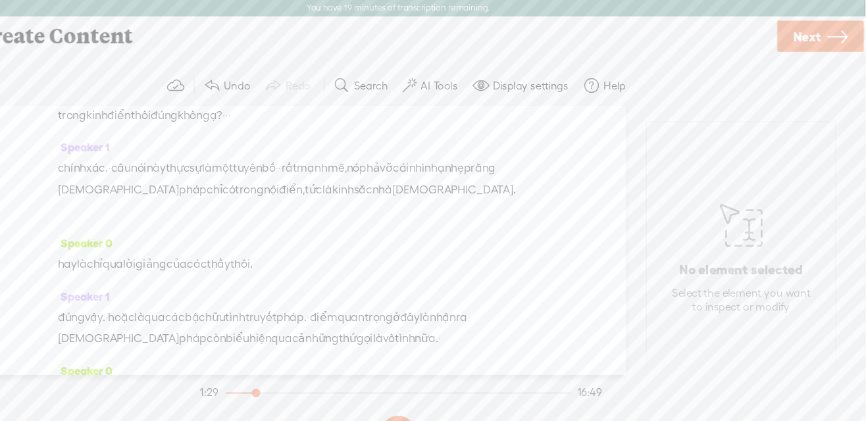
click at [549, 154] on div "Speaker 0 · chào [PERSON_NAME] vị và các bạn đến với [PERSON_NAME] đổi chuyên […" at bounding box center [330, 223] width 625 height 249
click at [416, 165] on span "phả" at bounding box center [406, 155] width 19 height 20
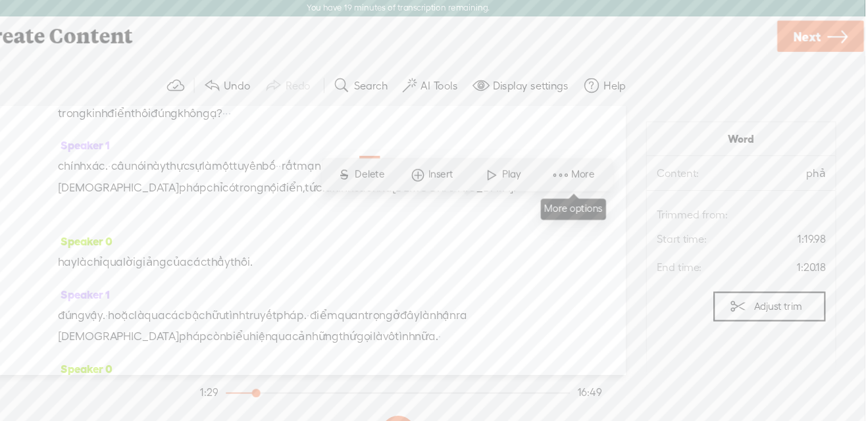
click at [607, 155] on span "More" at bounding box center [596, 162] width 66 height 24
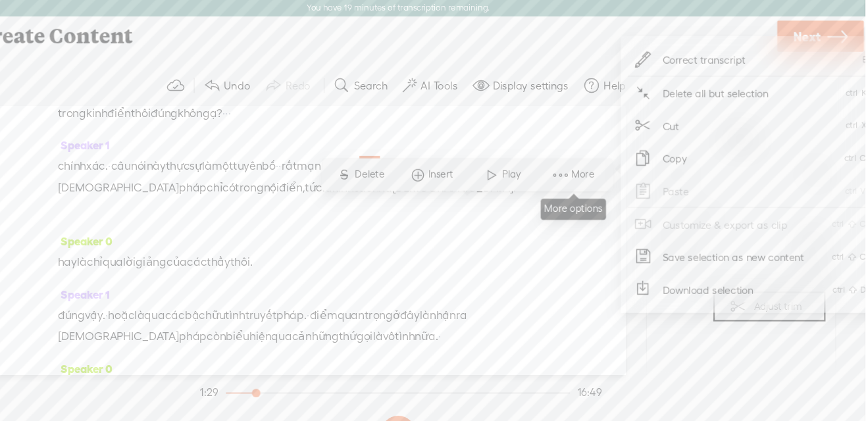
click at [607, 155] on span "More" at bounding box center [596, 162] width 66 height 24
click at [693, 53] on span "Correct transcript" at bounding box center [716, 55] width 129 height 30
click at [693, 53] on div "Continue without editing Transcribe and edit Language used in audio: Choose a l…" at bounding box center [433, 242] width 840 height 384
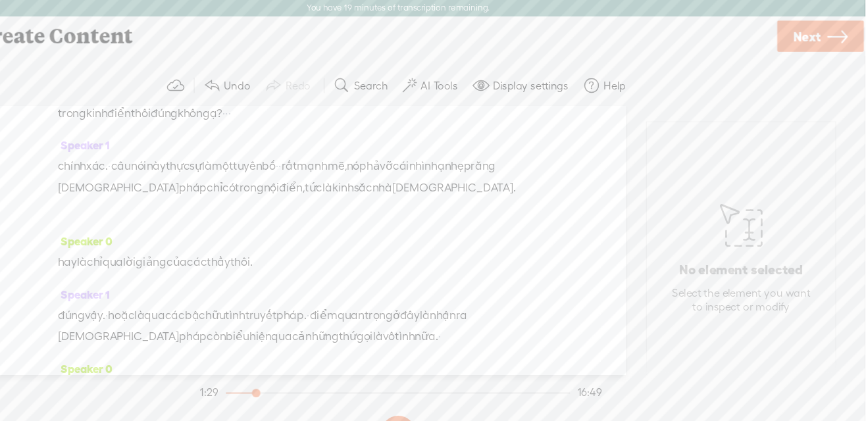
click at [416, 165] on span "phả" at bounding box center [406, 155] width 19 height 20
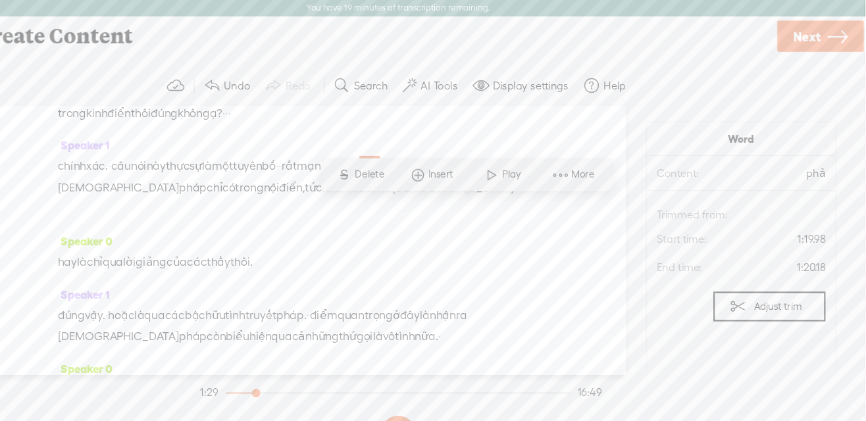
click at [416, 165] on span "phả" at bounding box center [406, 155] width 19 height 20
click at [606, 157] on span "More" at bounding box center [605, 161] width 25 height 13
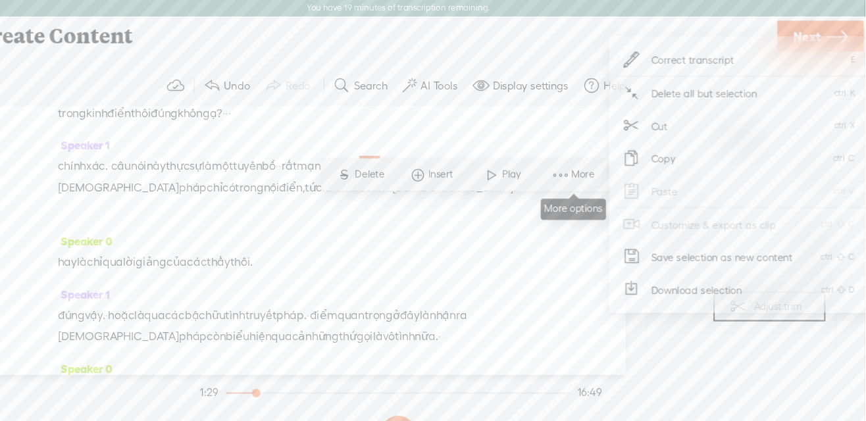
click at [606, 157] on span "More" at bounding box center [605, 161] width 25 height 13
click at [715, 55] on span "Correct transcript" at bounding box center [706, 55] width 129 height 30
click at [715, 55] on div "Continue without editing Transcribe and edit Language used in audio: Choose a l…" at bounding box center [433, 242] width 840 height 384
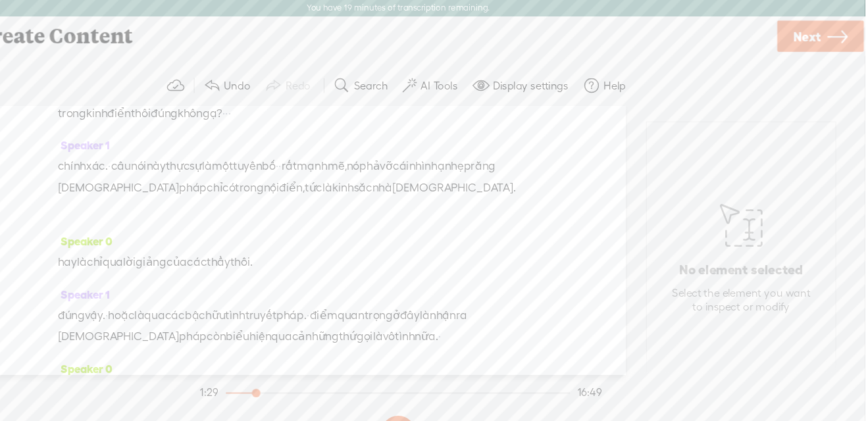
click at [491, 173] on div "Speaker 1 [PERSON_NAME] xác. · câu nói [PERSON_NAME] sự là một tuyên bố · · rất…" at bounding box center [331, 169] width 428 height 89
click at [416, 165] on span "phả" at bounding box center [406, 155] width 19 height 20
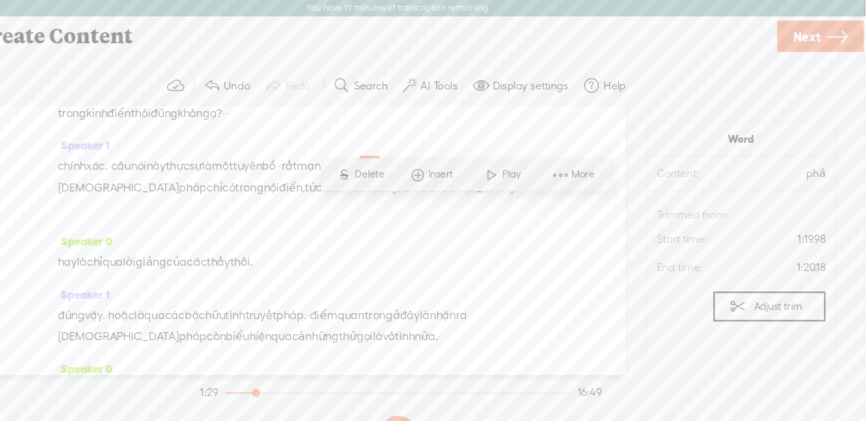
click at [416, 165] on span "phả" at bounding box center [406, 155] width 19 height 20
click at [591, 162] on span at bounding box center [583, 162] width 20 height 24
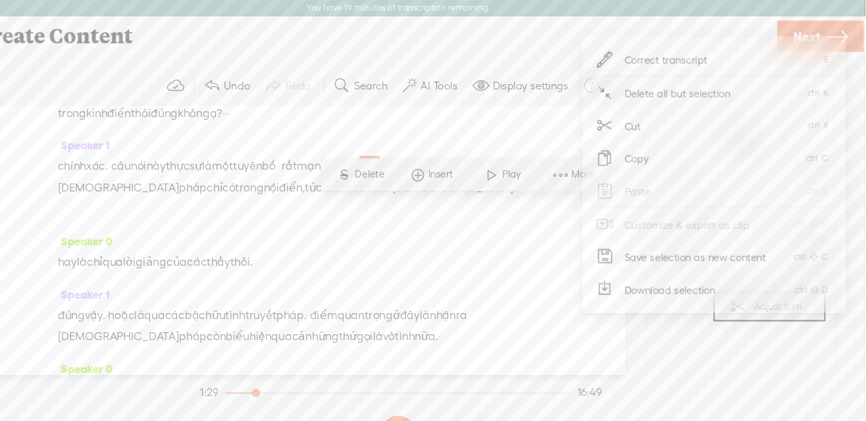
click at [684, 54] on span "Correct transcript" at bounding box center [681, 55] width 129 height 30
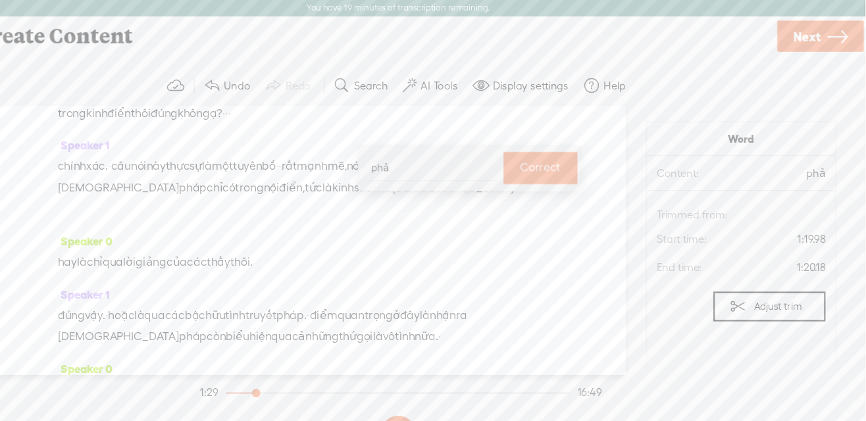
type input "P"
type input "phá"
click at [0, 0] on body "You have 19 minutes of transcription remaining. Upgrade to increase your limit …" at bounding box center [433, 210] width 866 height 421
click at [409, 184] on span "sắc" at bounding box center [400, 175] width 17 height 20
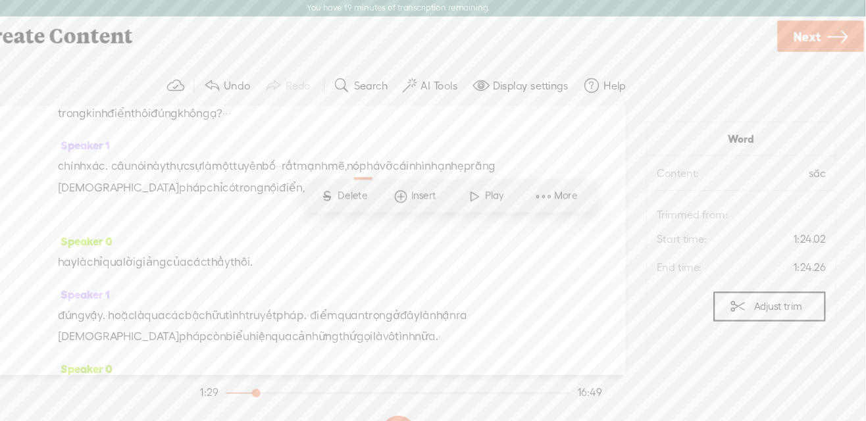
click at [588, 184] on span "More" at bounding box center [589, 181] width 25 height 13
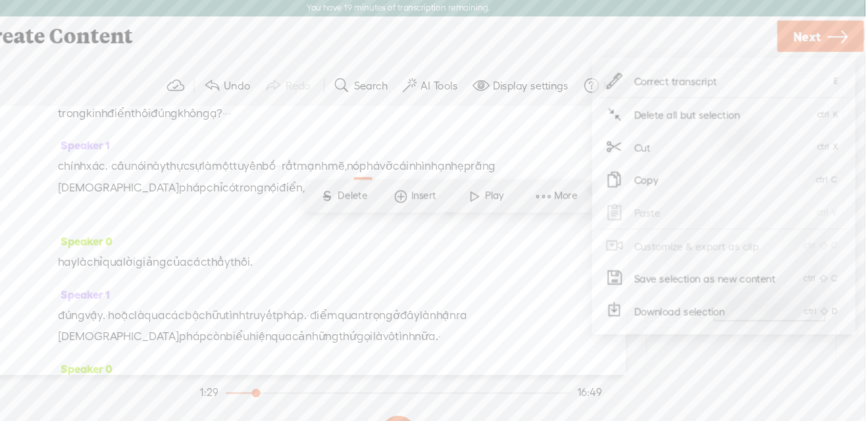
click at [695, 72] on span "Correct transcript" at bounding box center [690, 76] width 129 height 30
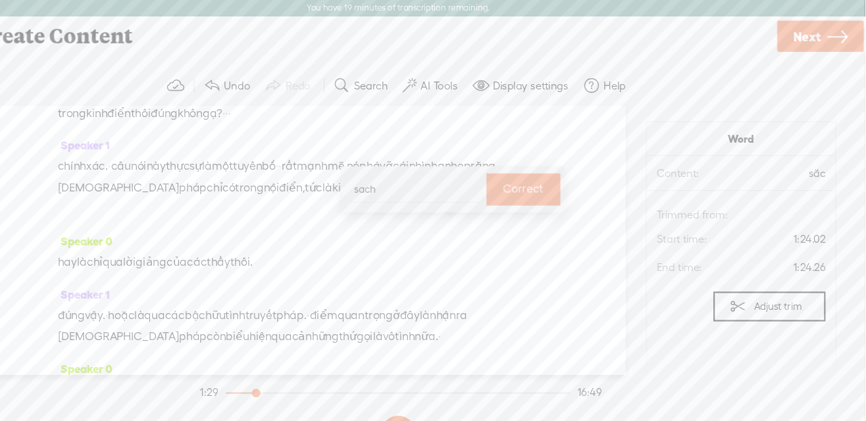
type input "sách"
click at [0, 0] on body "You have 19 minutes of transcription remaining. Upgrade to increase your limit …" at bounding box center [433, 210] width 866 height 421
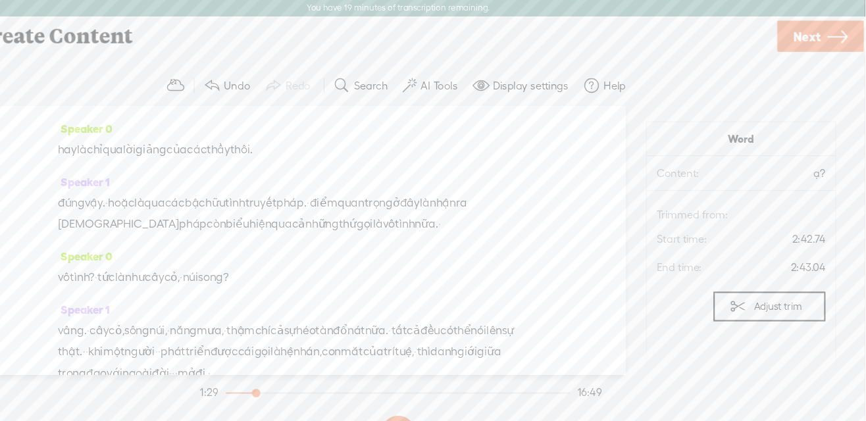
scroll to position [905, 0]
click at [320, 197] on span "truyết" at bounding box center [305, 188] width 29 height 20
click at [465, 202] on span "More" at bounding box center [455, 195] width 66 height 24
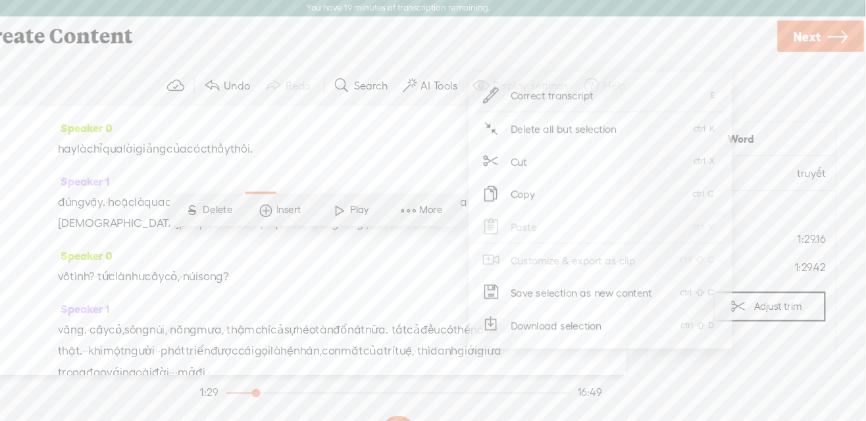
click at [590, 90] on span "Correct transcript" at bounding box center [575, 89] width 129 height 30
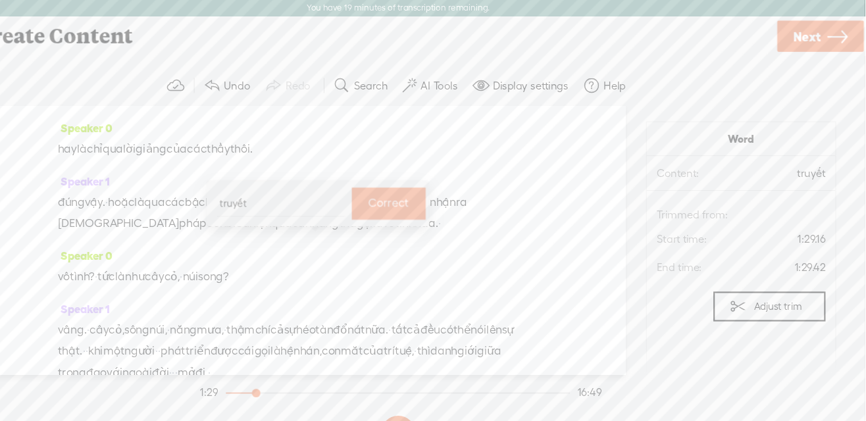
click at [269, 190] on input "truyết" at bounding box center [324, 188] width 118 height 24
click at [278, 186] on input "truyết" at bounding box center [324, 188] width 118 height 24
type input "thuyết"
click at [0, 0] on body "You have 19 minutes of transcription remaining. Upgrade to increase your limit …" at bounding box center [433, 210] width 866 height 421
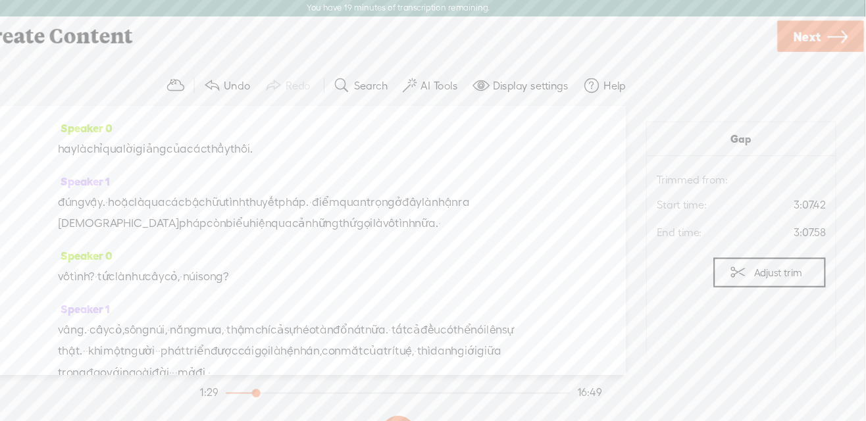
click at [276, 267] on span "song?" at bounding box center [261, 257] width 28 height 20
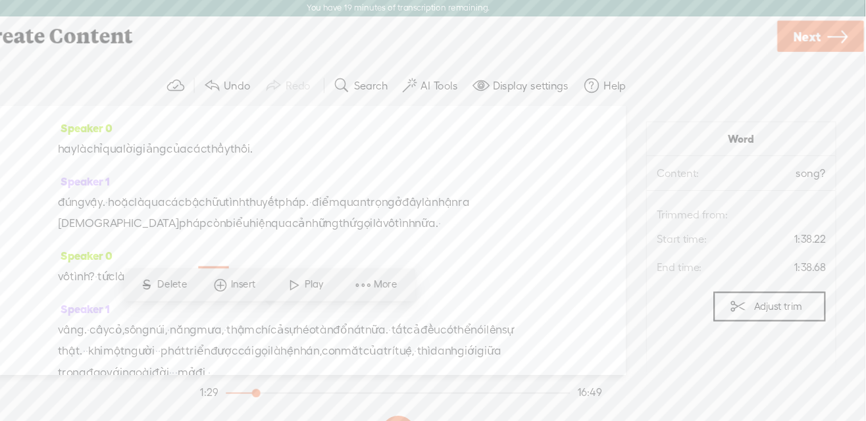
click at [415, 269] on span "More" at bounding box center [422, 263] width 25 height 13
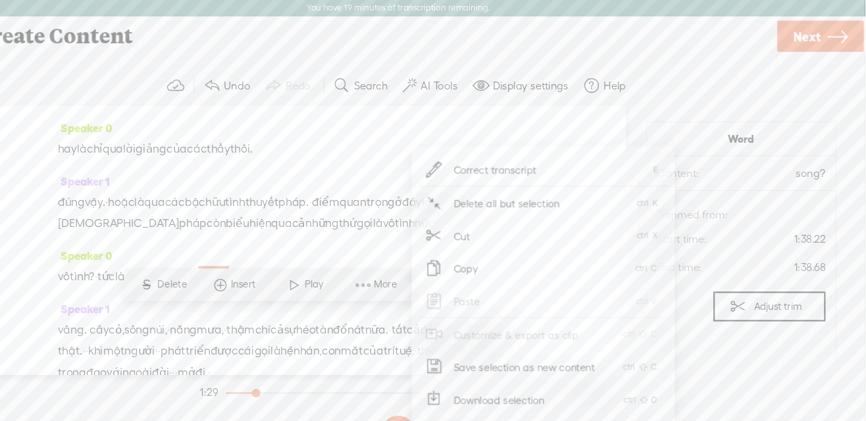
click at [509, 165] on span "Correct transcript" at bounding box center [523, 158] width 129 height 30
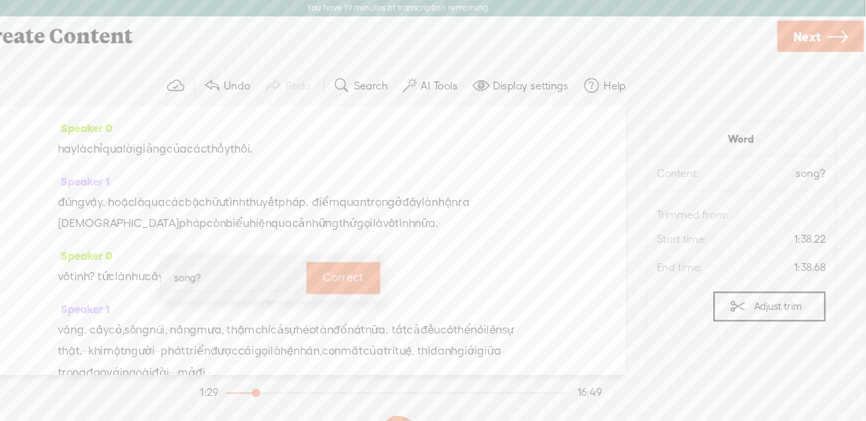
click at [234, 257] on input "song?" at bounding box center [282, 257] width 118 height 24
click at [238, 257] on input "song?" at bounding box center [282, 257] width 118 height 24
type input "sông?"
click at [384, 263] on label "Correct" at bounding box center [382, 257] width 38 height 27
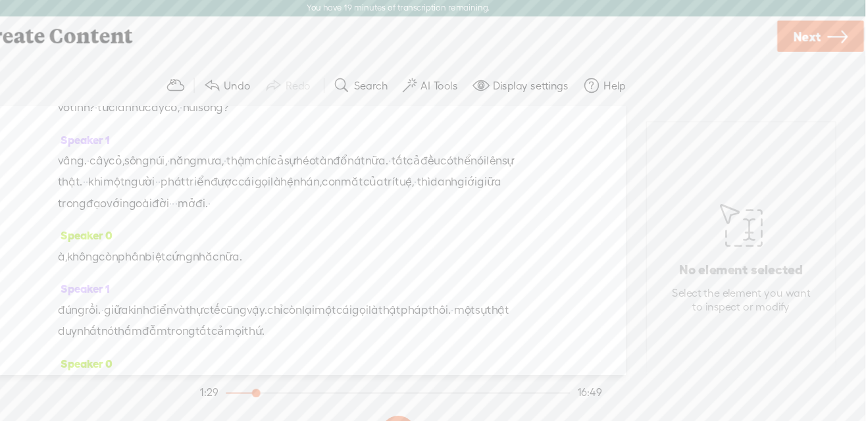
scroll to position [1062, 0]
click at [336, 178] on span "hệ" at bounding box center [330, 169] width 12 height 20
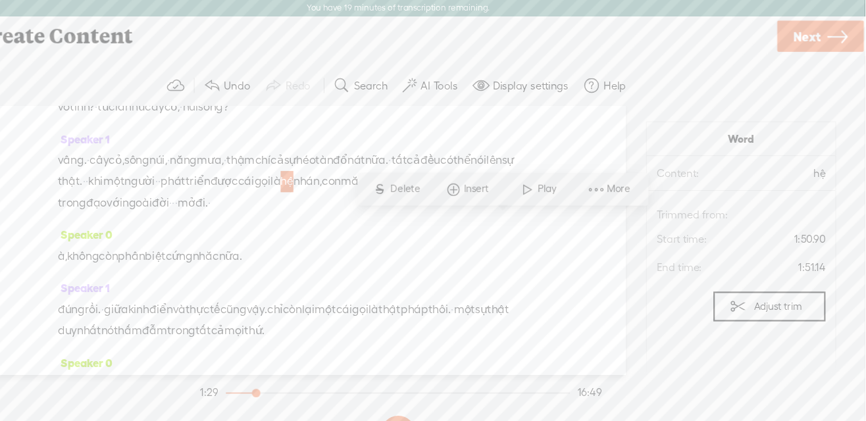
click at [629, 178] on span "More" at bounding box center [638, 175] width 25 height 13
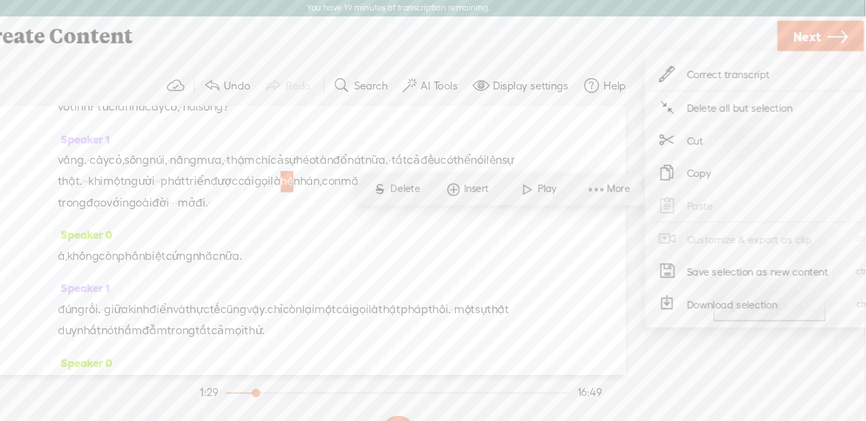
click at [726, 69] on span "Correct transcript" at bounding box center [739, 69] width 129 height 30
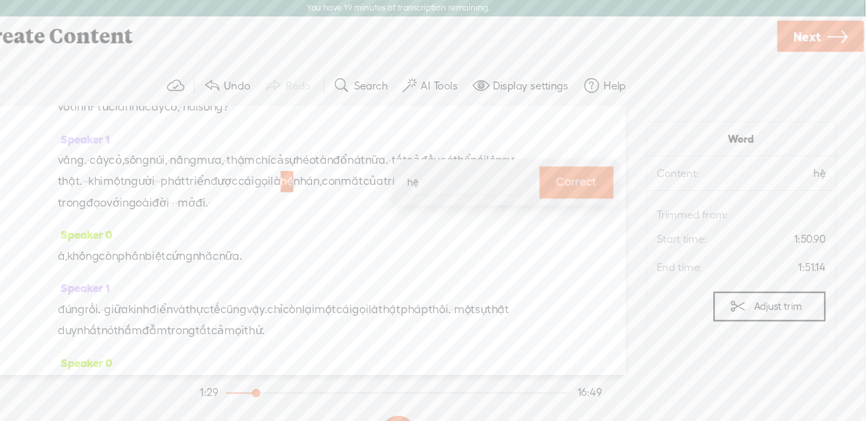
click at [444, 169] on input "hệ" at bounding box center [498, 169] width 118 height 24
click at [445, 170] on input "hệ" at bounding box center [498, 169] width 118 height 24
type input "huệ"
click at [600, 175] on label "Correct" at bounding box center [599, 169] width 38 height 27
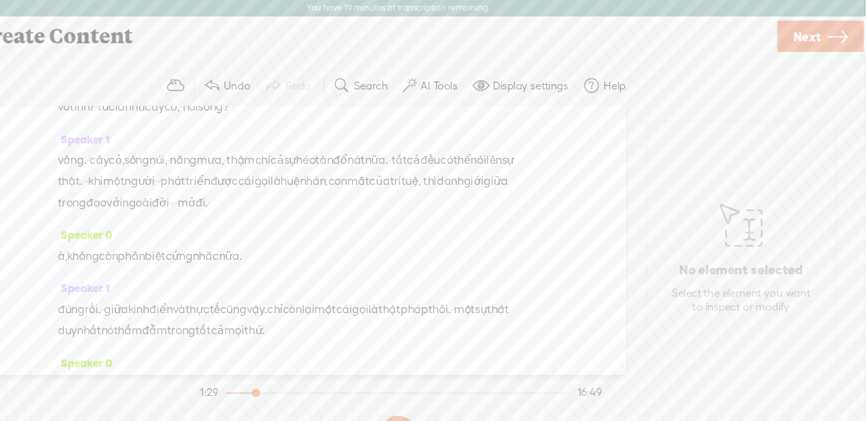
click at [342, 178] on span "nhán," at bounding box center [355, 169] width 26 height 20
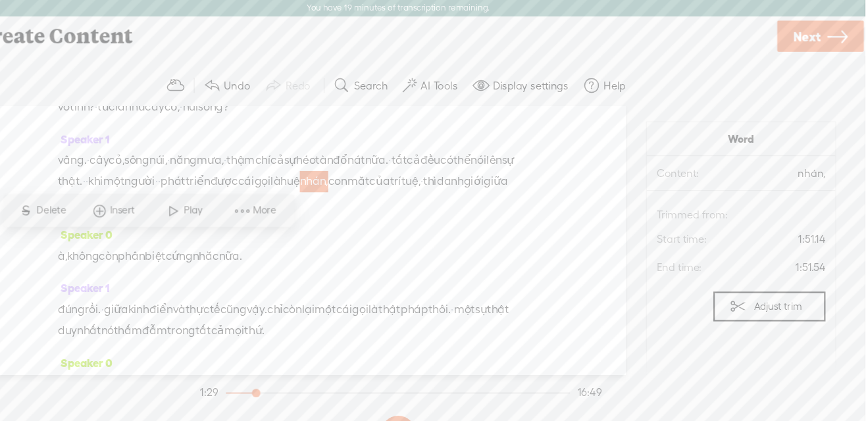
click at [292, 197] on span at bounding box center [288, 196] width 20 height 24
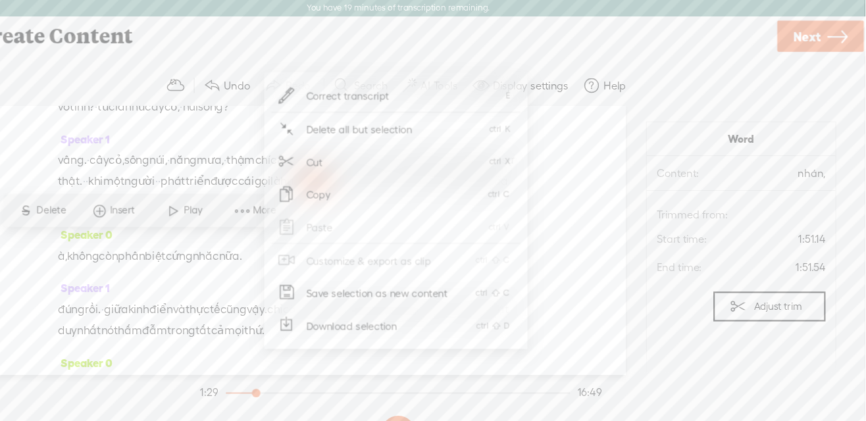
click at [388, 86] on span "Correct transcript" at bounding box center [386, 89] width 129 height 30
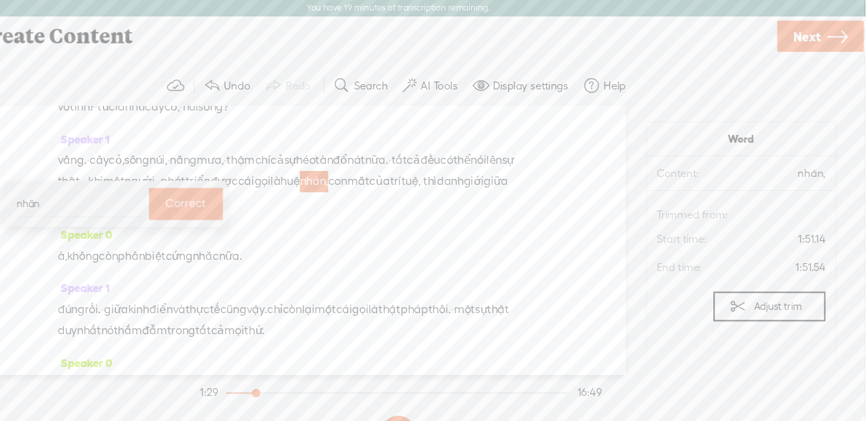
type input "nhãn,"
click at [0, 0] on body "You have 19 minutes of transcription remaining. Upgrade to increase your limit …" at bounding box center [433, 210] width 866 height 421
click at [469, 178] on span "danh" at bounding box center [481, 169] width 25 height 20
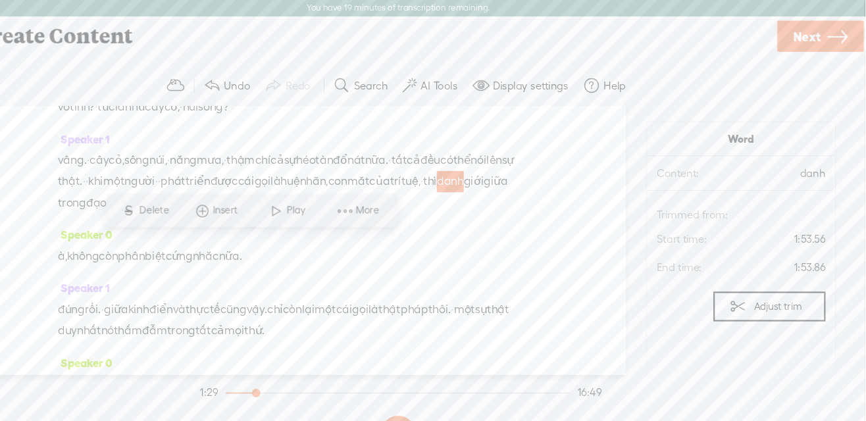
click at [400, 199] on span "More" at bounding box center [406, 195] width 25 height 13
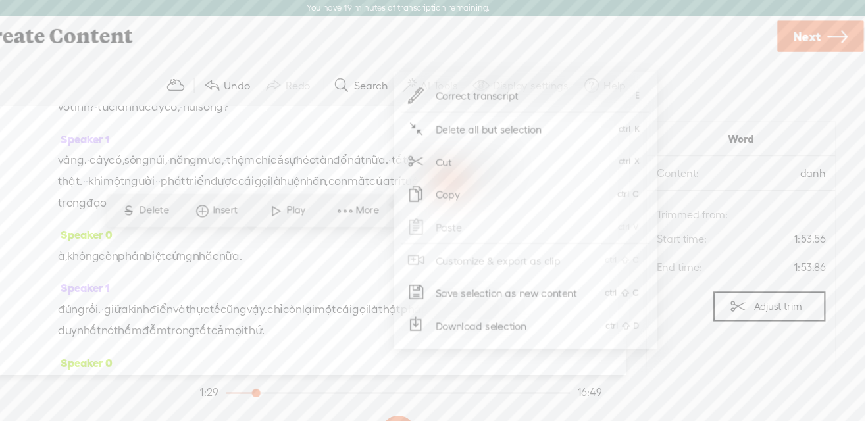
click at [445, 91] on icon at bounding box center [450, 89] width 16 height 16
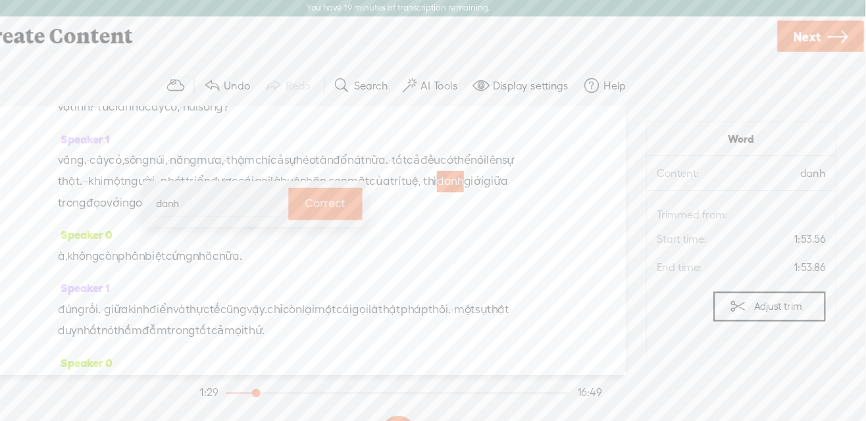
click at [213, 189] on input "danh" at bounding box center [265, 189] width 118 height 24
type input "ranh"
click at [360, 188] on label "Correct" at bounding box center [366, 189] width 38 height 27
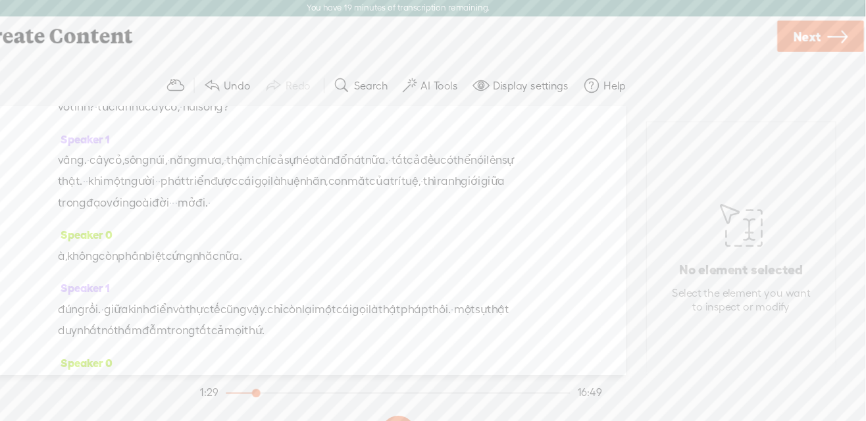
click at [245, 198] on span "mở" at bounding box center [236, 188] width 16 height 20
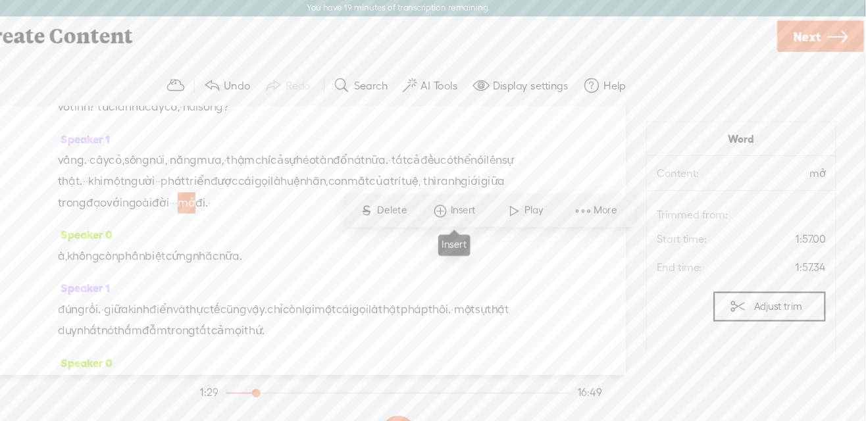
click at [606, 190] on span at bounding box center [604, 196] width 20 height 24
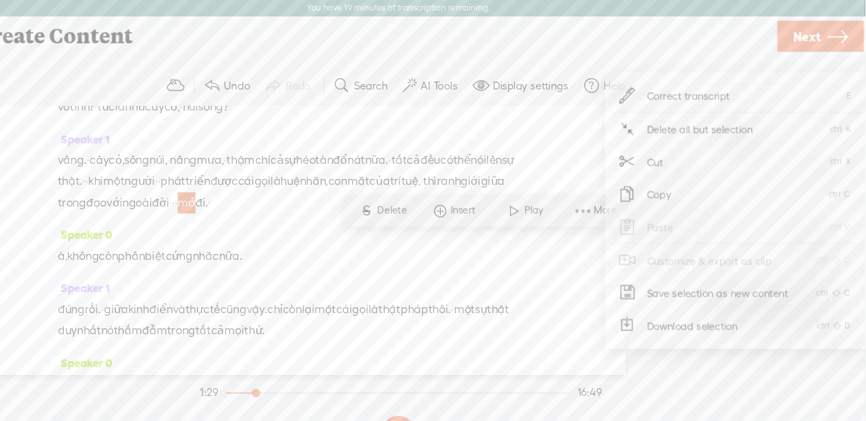
click at [642, 91] on icon at bounding box center [646, 89] width 16 height 16
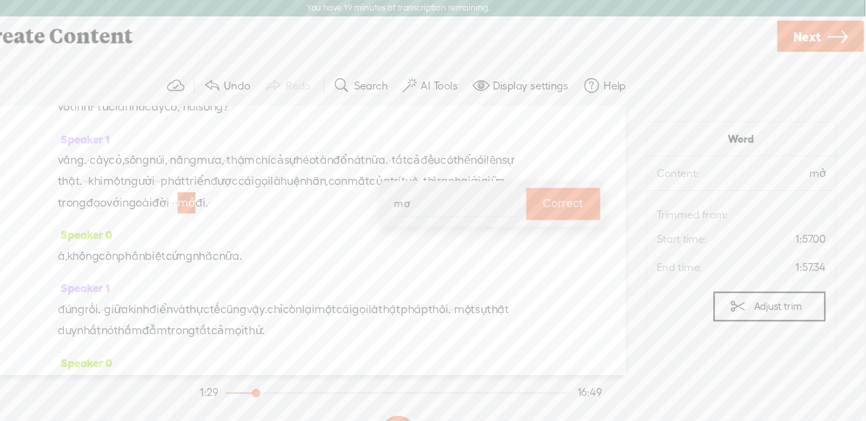
type input "mờ"
click at [0, 0] on body "You have 19 minutes of transcription remaining. Upgrade to increase your limit …" at bounding box center [433, 210] width 866 height 421
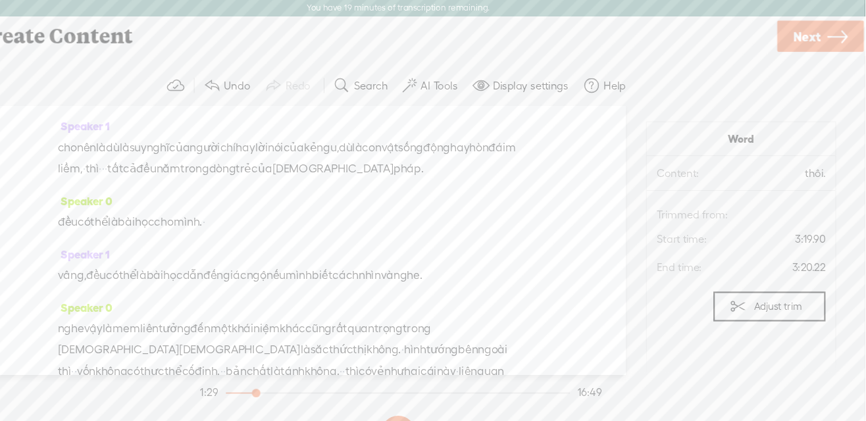
scroll to position [1337, 0]
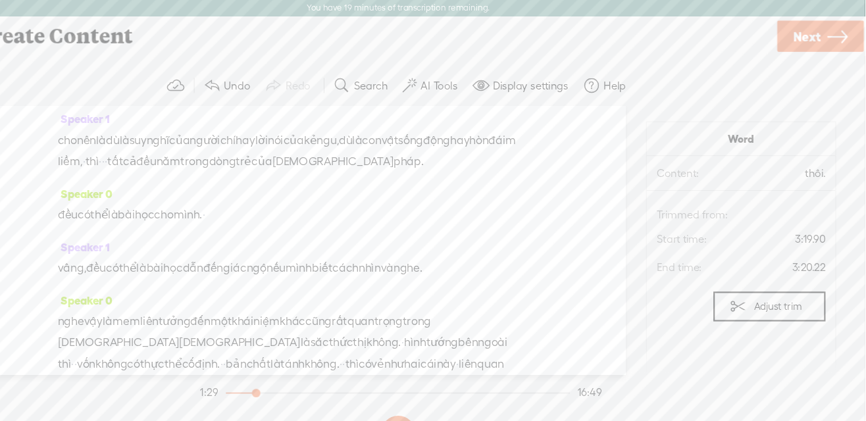
click at [282, 140] on span "chí" at bounding box center [275, 130] width 14 height 20
click at [417, 163] on span at bounding box center [408, 157] width 20 height 24
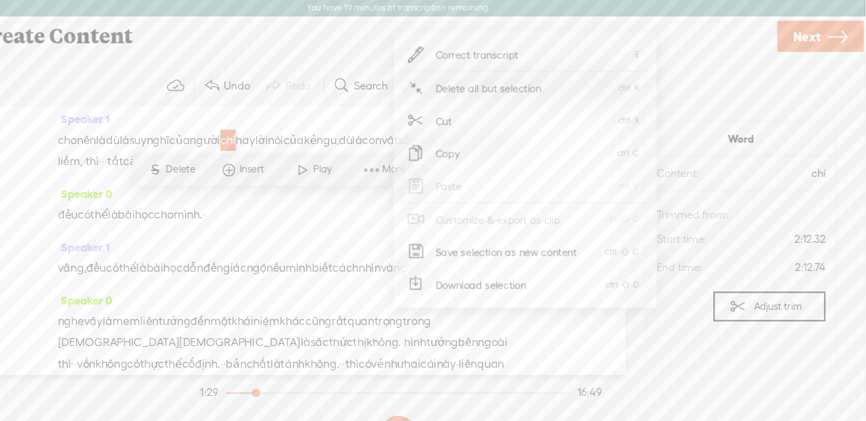
click at [448, 55] on icon at bounding box center [450, 51] width 16 height 16
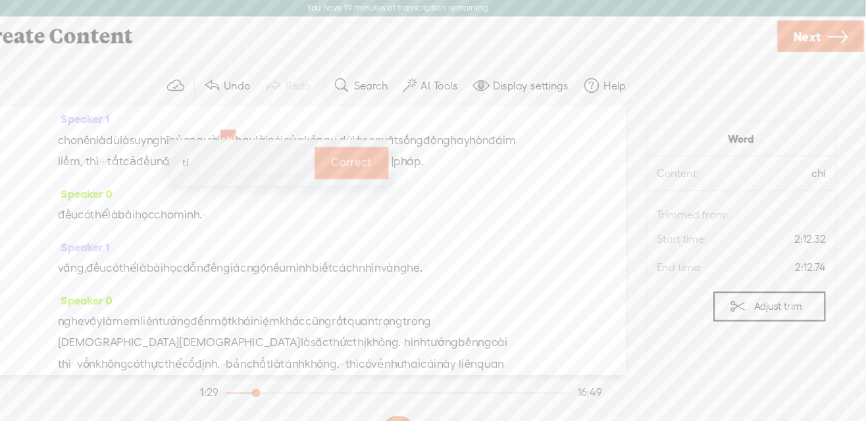
type input "trí"
click at [0, 0] on body "You have 19 minutes of transcription remaining. Upgrade to increase your limit …" at bounding box center [433, 210] width 866 height 421
click at [140, 160] on span "liềm," at bounding box center [128, 150] width 23 height 20
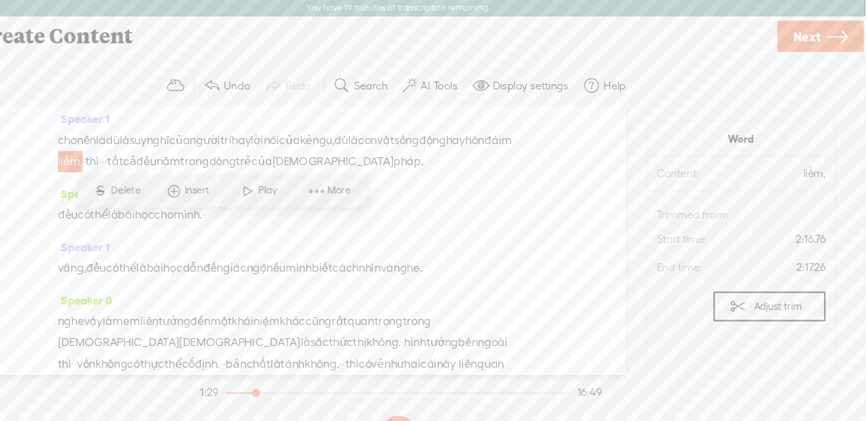
click at [358, 179] on span at bounding box center [358, 177] width 20 height 24
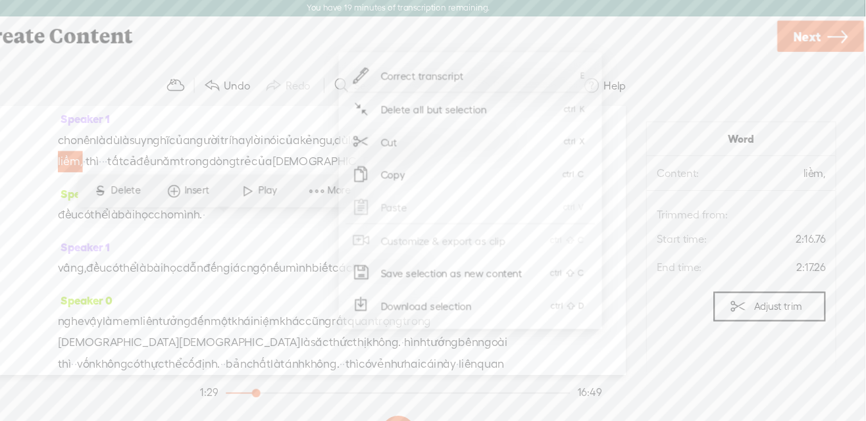
click at [399, 70] on icon at bounding box center [399, 71] width 16 height 16
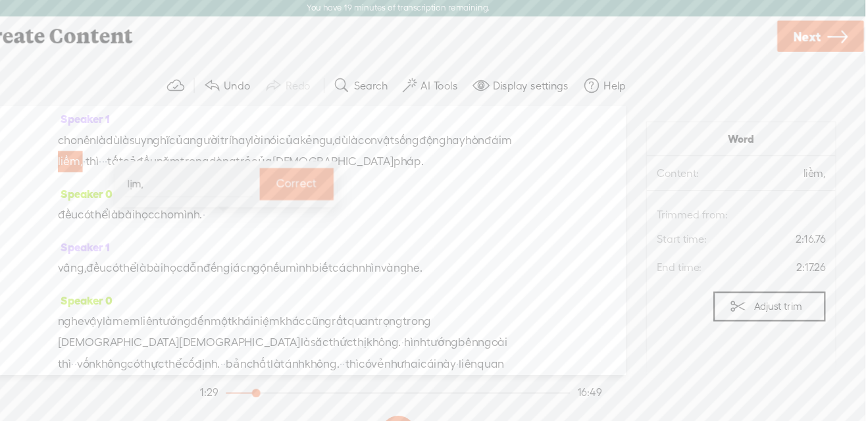
type input "lìm,"
click at [0, 0] on body "You have 19 minutes of transcription remaining. Upgrade to increase your limit …" at bounding box center [433, 210] width 866 height 421
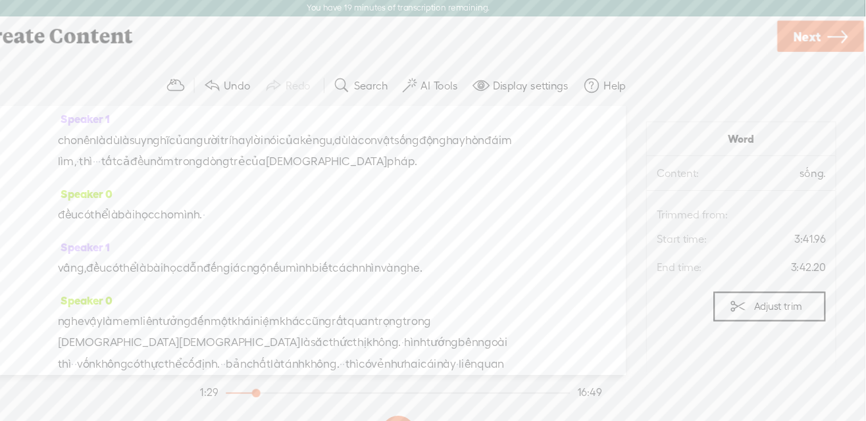
click at [291, 160] on span "trẻ" at bounding box center [283, 150] width 14 height 20
click at [568, 178] on span at bounding box center [569, 177] width 20 height 24
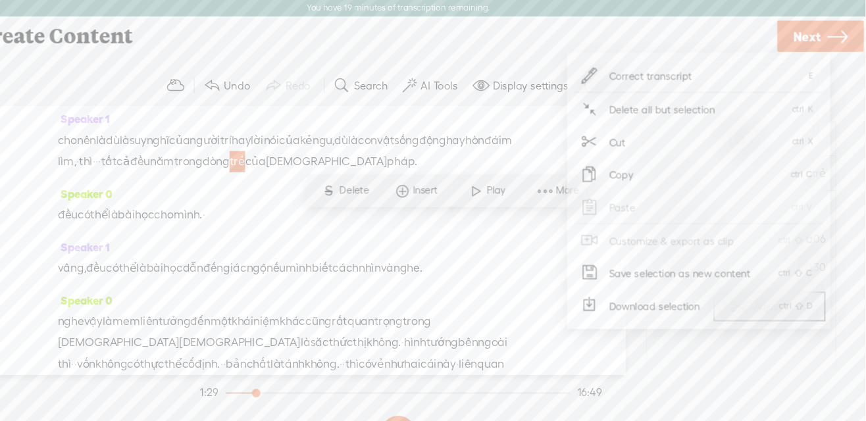
click at [606, 66] on icon at bounding box center [611, 71] width 16 height 16
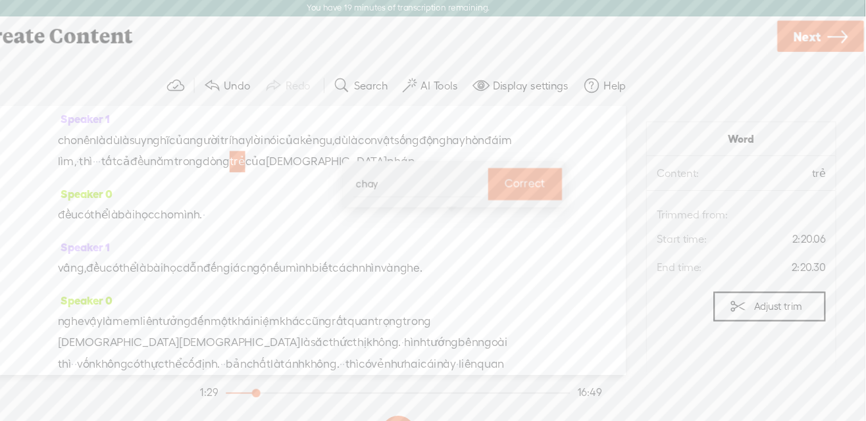
type input "chảy"
click at [0, 0] on body "You have 19 minutes of transcription remaining. Upgrade to increase your limit …" at bounding box center [433, 210] width 866 height 421
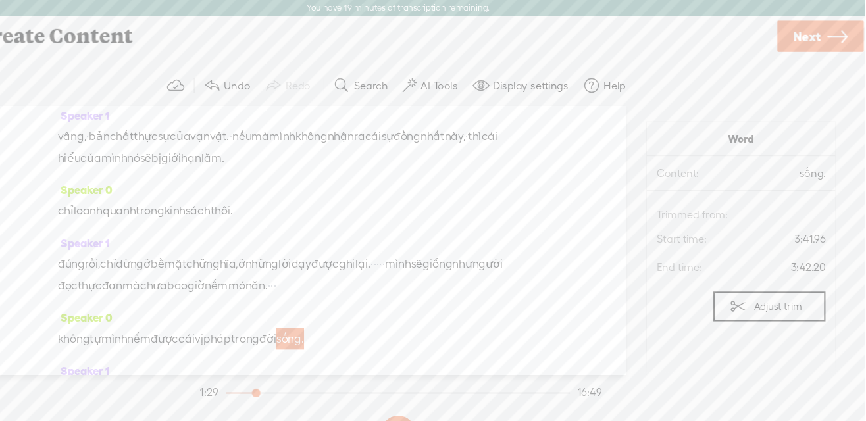
scroll to position [1697, 0]
click at [437, 106] on span "sâu" at bounding box center [445, 96] width 17 height 20
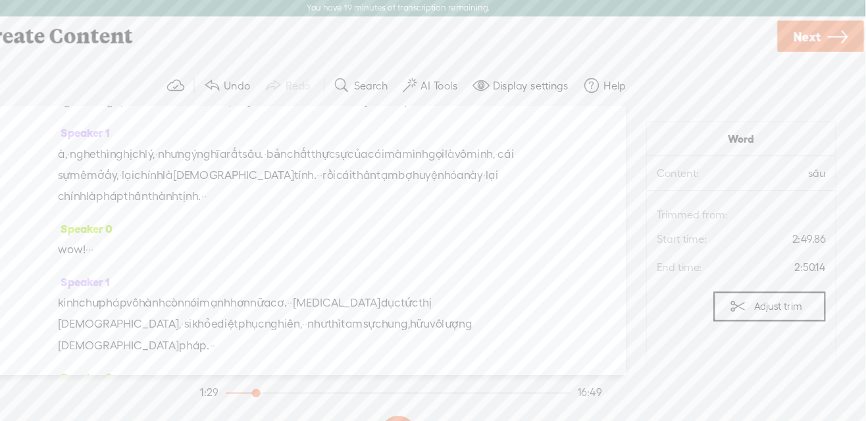
scroll to position [2313, 0]
click at [341, 211] on span at bounding box center [336, 209] width 20 height 24
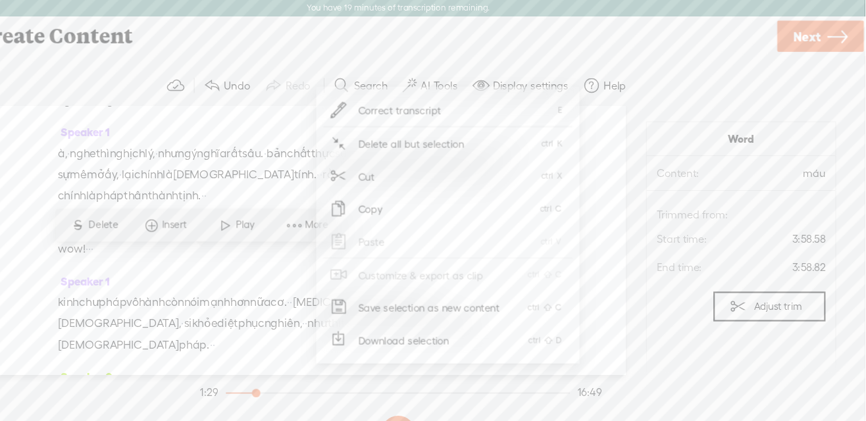
click at [378, 108] on icon at bounding box center [378, 102] width 16 height 16
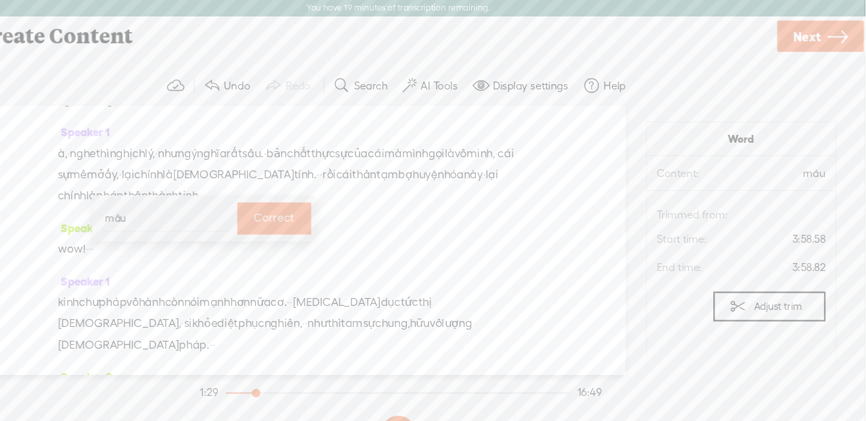
type input "mấu"
click at [0, 0] on body "You have 19 minutes of transcription remaining. Upgrade to increase your limit …" at bounding box center [433, 210] width 866 height 421
